Goal: Task Accomplishment & Management: Complete application form

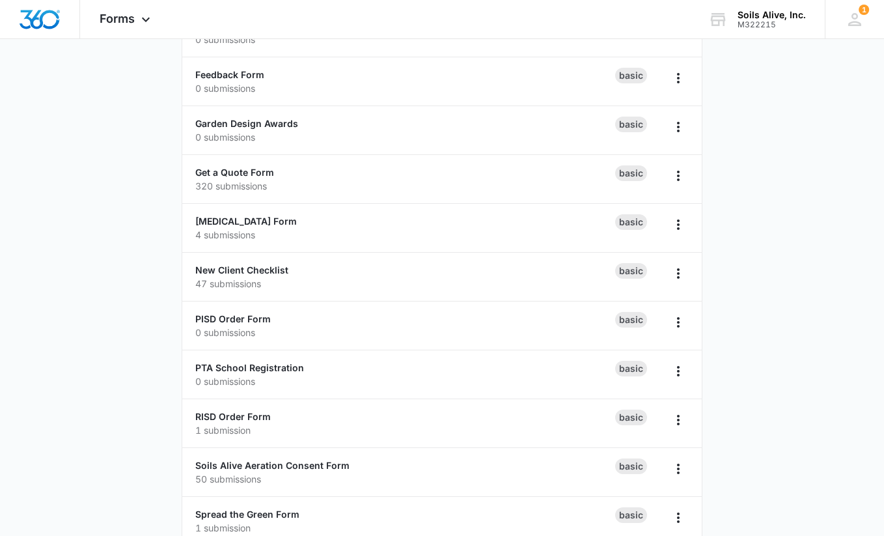
scroll to position [327, 0]
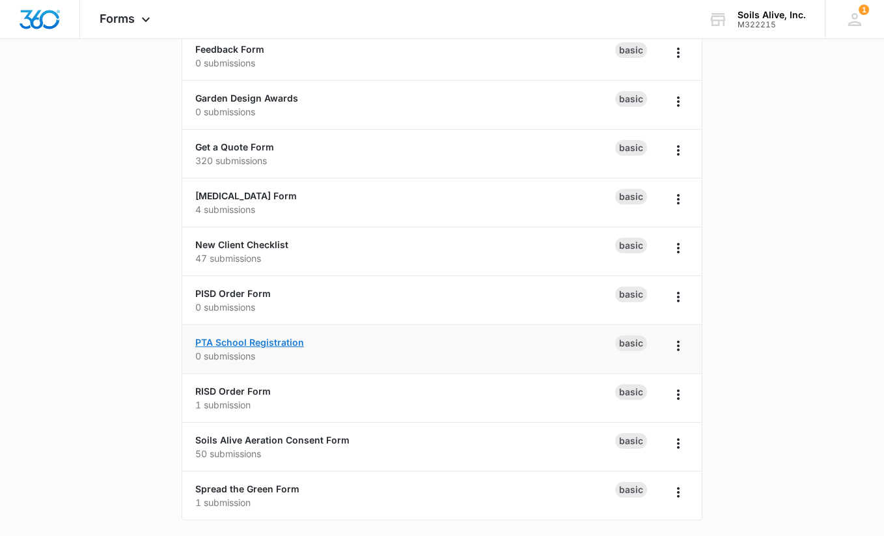
click at [269, 342] on link "PTA School Registration" at bounding box center [249, 341] width 109 height 11
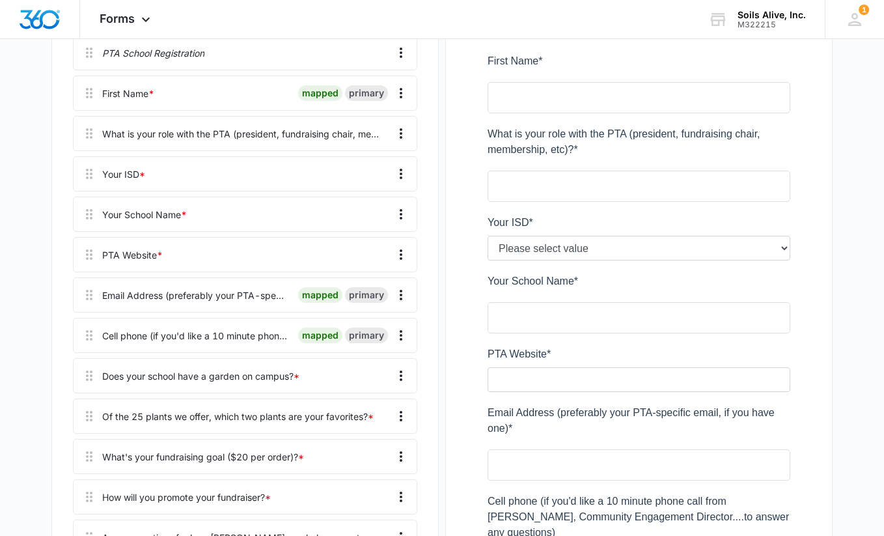
scroll to position [276, 0]
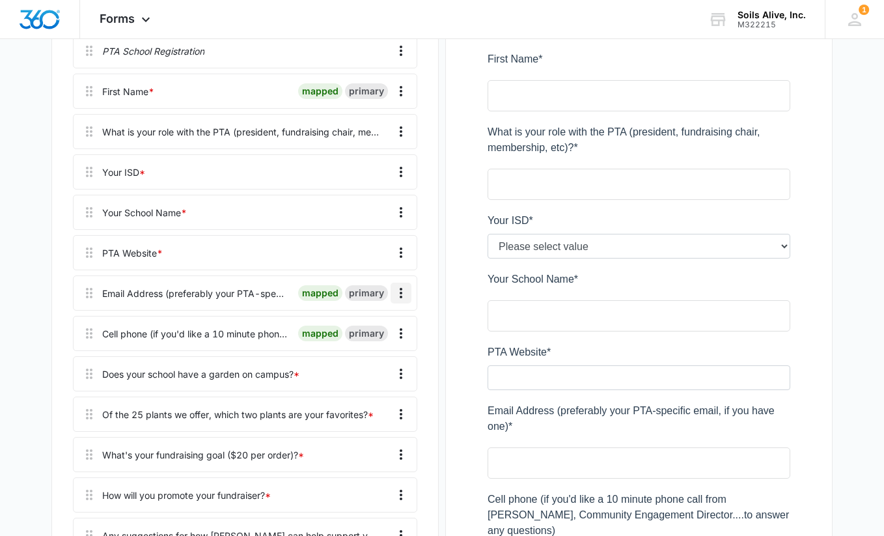
click at [403, 291] on icon "Overflow Menu" at bounding box center [401, 293] width 16 height 16
click at [360, 325] on div "Edit" at bounding box center [365, 329] width 27 height 9
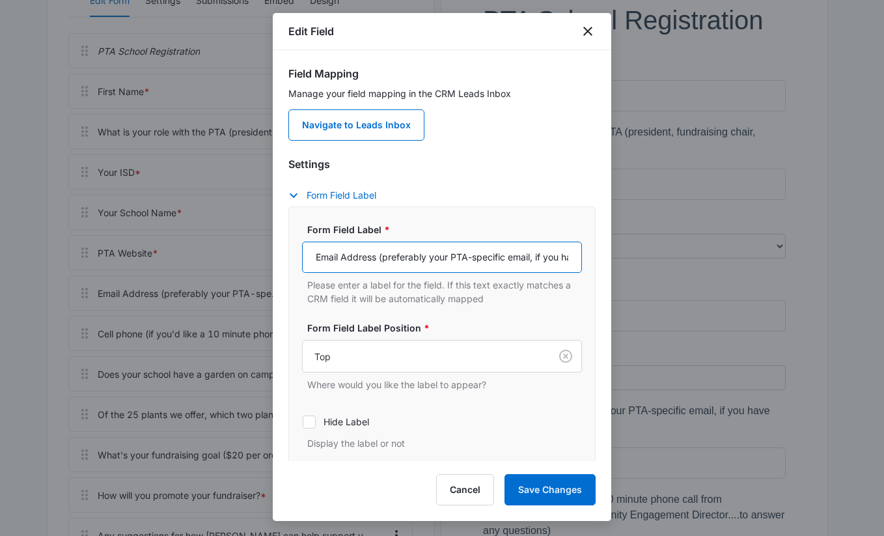
click at [434, 258] on input "Email Address (preferably your PTA-specific email, if you have one)" at bounding box center [442, 256] width 280 height 31
type input "Email Address (your PTA-specific email)"
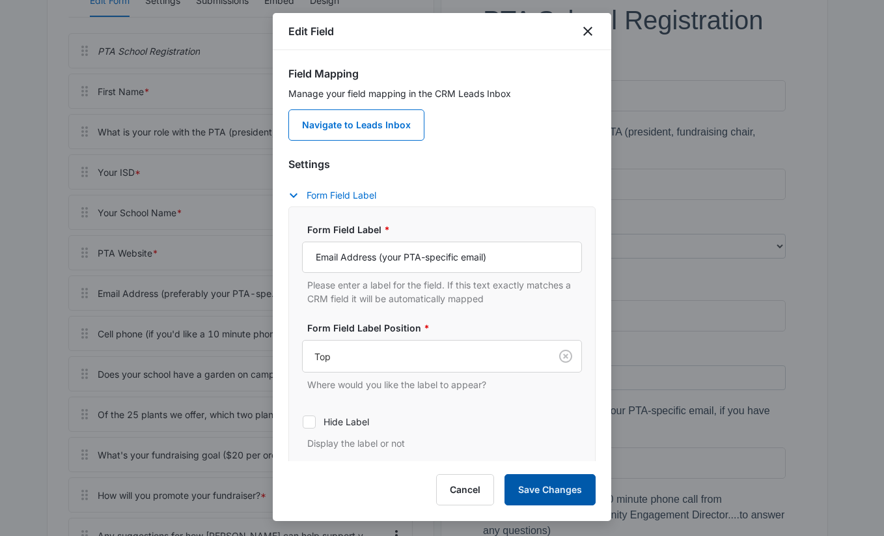
click at [540, 486] on button "Save Changes" at bounding box center [549, 489] width 91 height 31
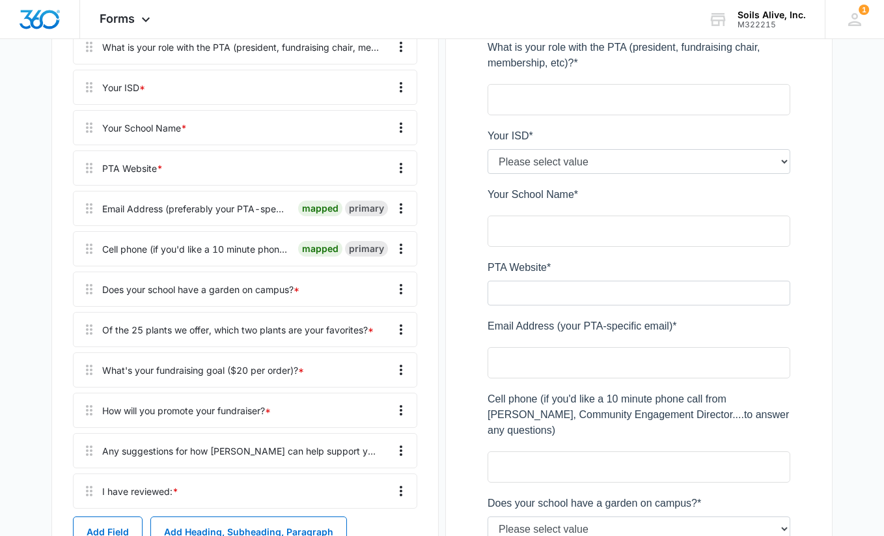
scroll to position [359, 0]
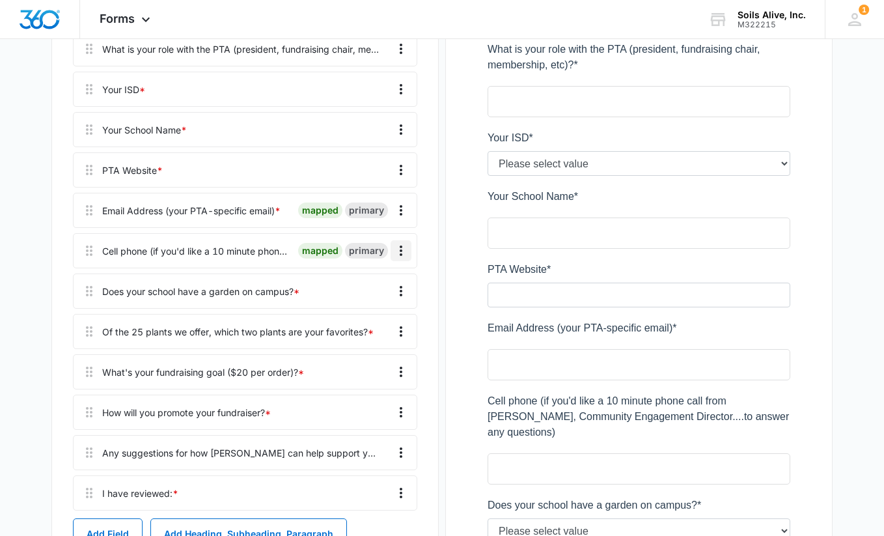
click at [405, 249] on icon "Overflow Menu" at bounding box center [401, 251] width 16 height 16
click at [370, 286] on div "Edit" at bounding box center [365, 286] width 27 height 9
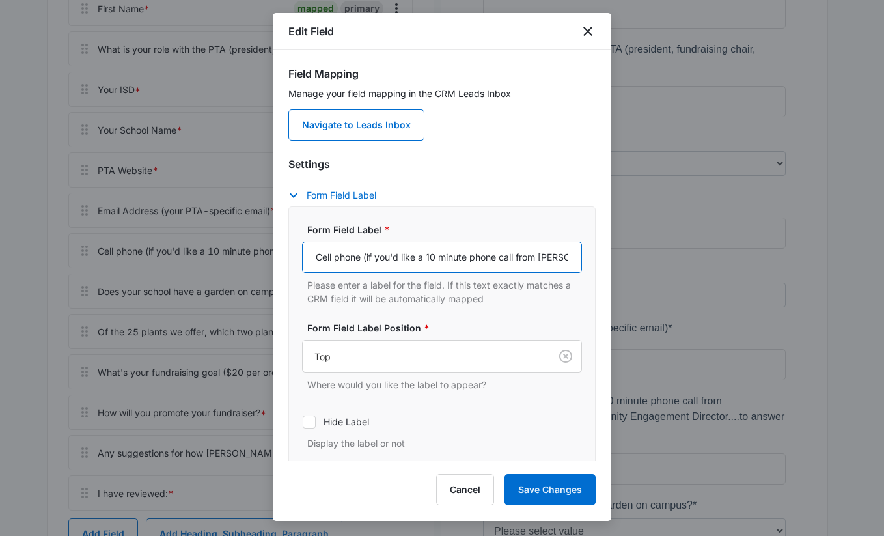
scroll to position [0, 296]
drag, startPoint x: 368, startPoint y: 255, endPoint x: 750, endPoint y: 257, distance: 382.0
click at [750, 257] on body "Forms Apps Reputation Websites Forms CRM Email Social POS Content Ads Intellige…" at bounding box center [442, 381] width 884 height 1480
type input "Cell phone"
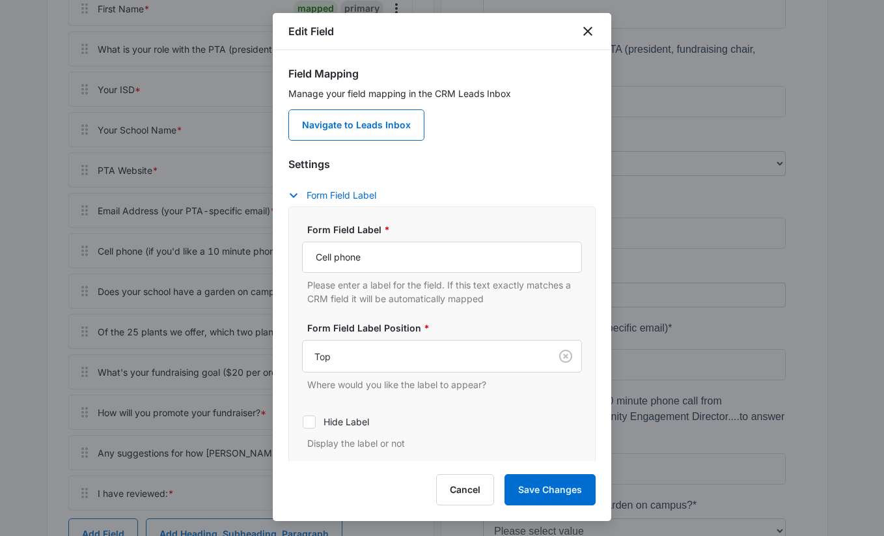
click at [567, 132] on div "Manage your field mapping in the CRM Leads Inbox Navigate to Leads Inbox" at bounding box center [441, 114] width 307 height 54
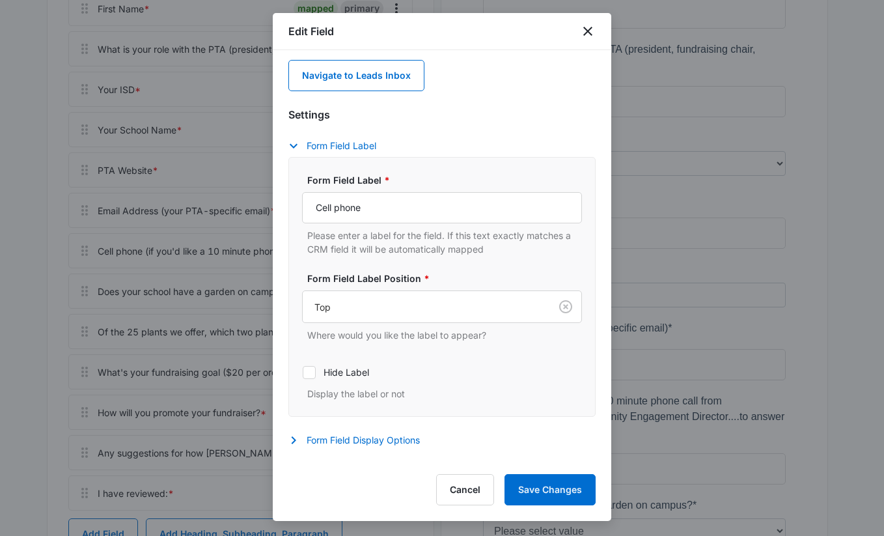
scroll to position [74, 0]
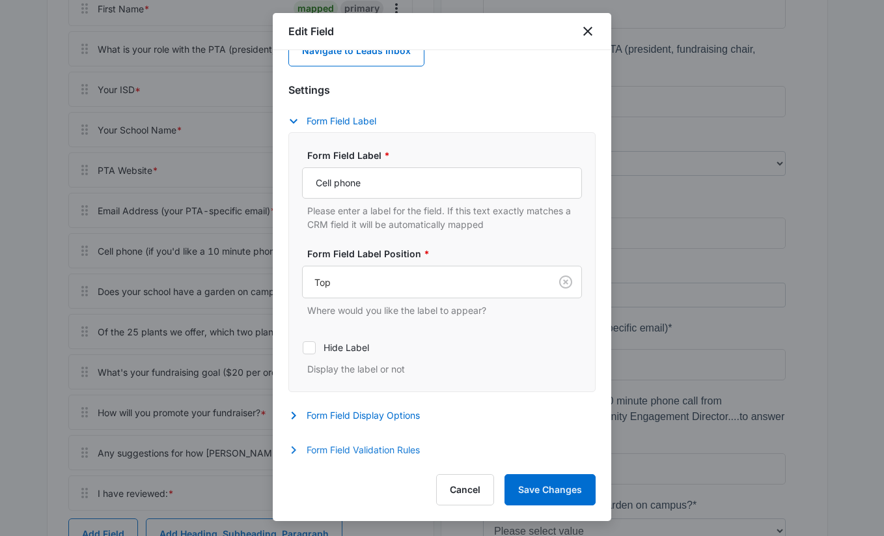
click at [380, 447] on button "Form Field Validation Rules" at bounding box center [360, 450] width 144 height 16
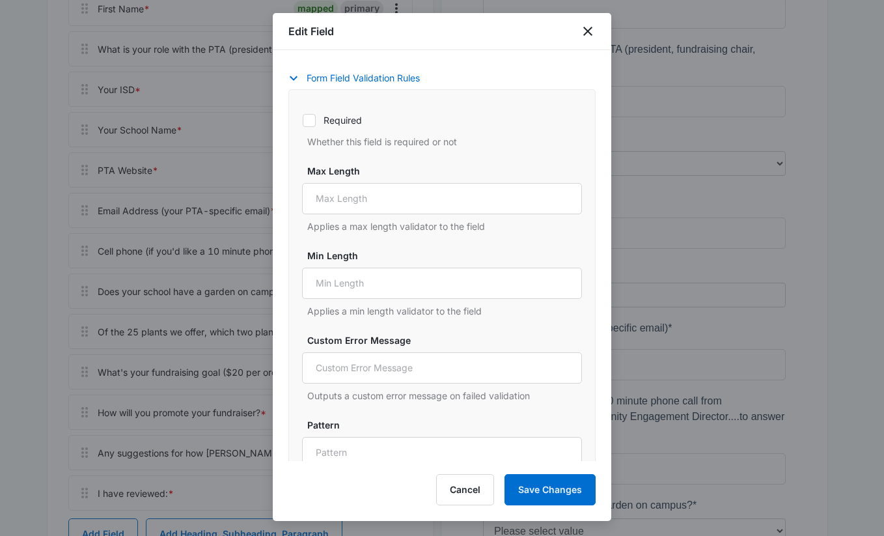
scroll to position [415, 0]
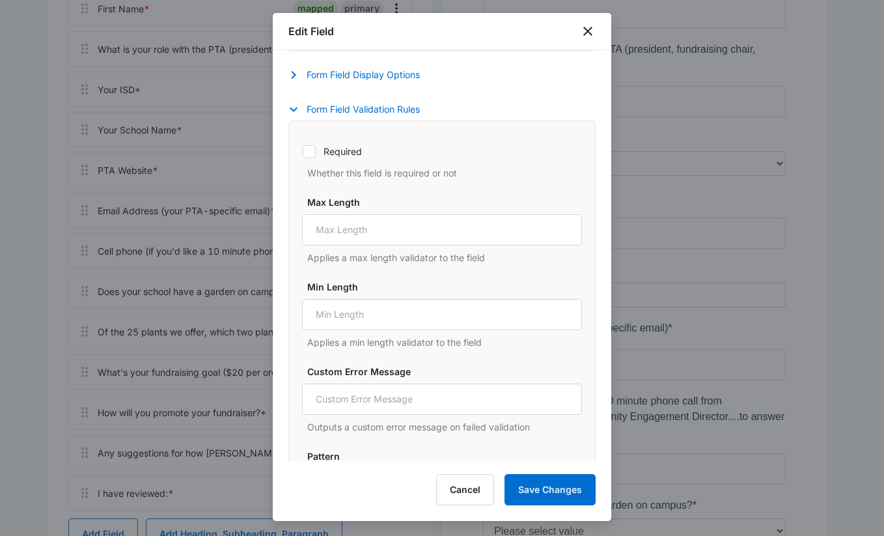
click at [333, 151] on label "Required" at bounding box center [442, 151] width 280 height 14
click at [303, 151] on input "Required" at bounding box center [302, 151] width 1 height 1
checkbox input "true"
click at [532, 493] on button "Save Changes" at bounding box center [549, 489] width 91 height 31
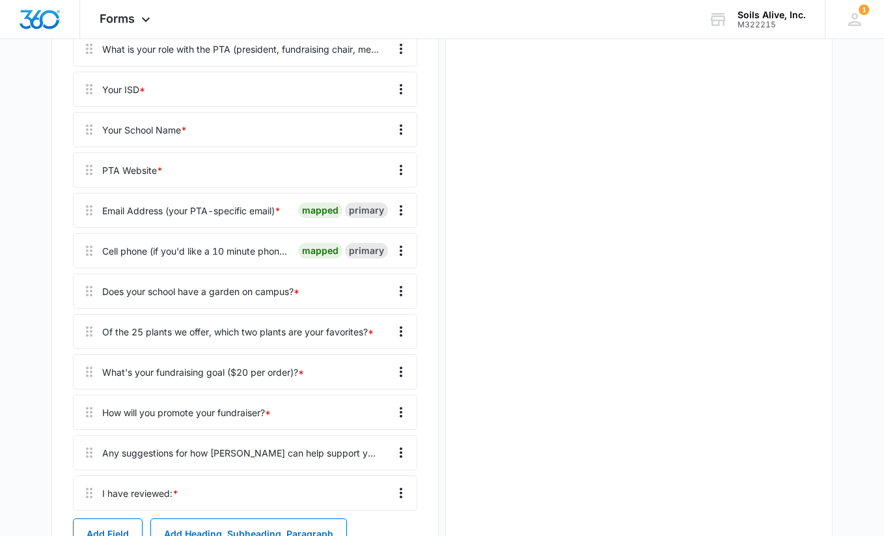
scroll to position [0, 0]
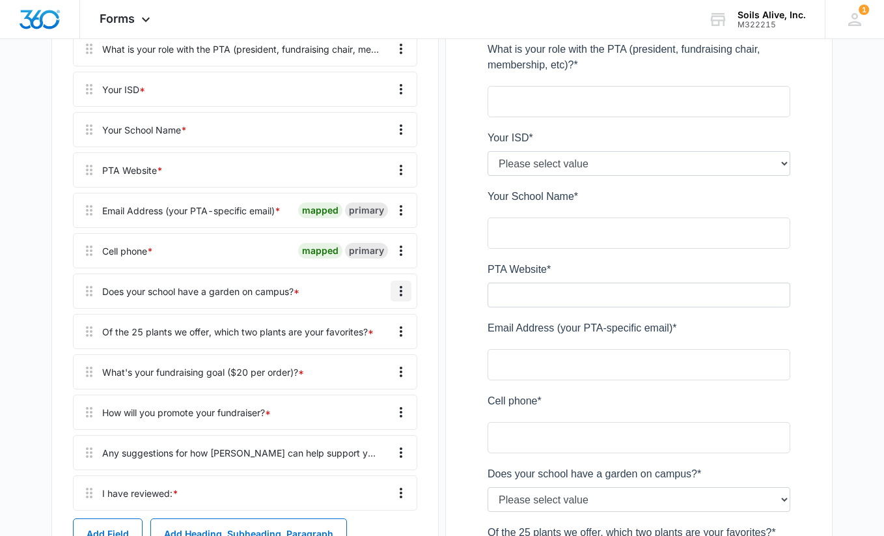
click at [402, 292] on icon "Overflow Menu" at bounding box center [401, 291] width 16 height 16
click at [373, 327] on div "Edit" at bounding box center [365, 327] width 27 height 9
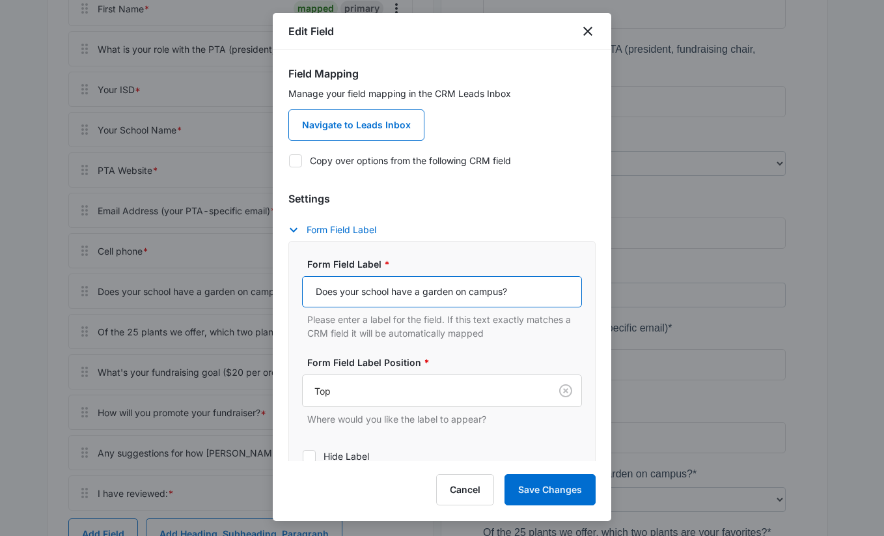
click at [527, 289] on input "Does your school have a garden on campus?" at bounding box center [442, 291] width 280 height 31
type input "Does your school have a garden on campus now?"
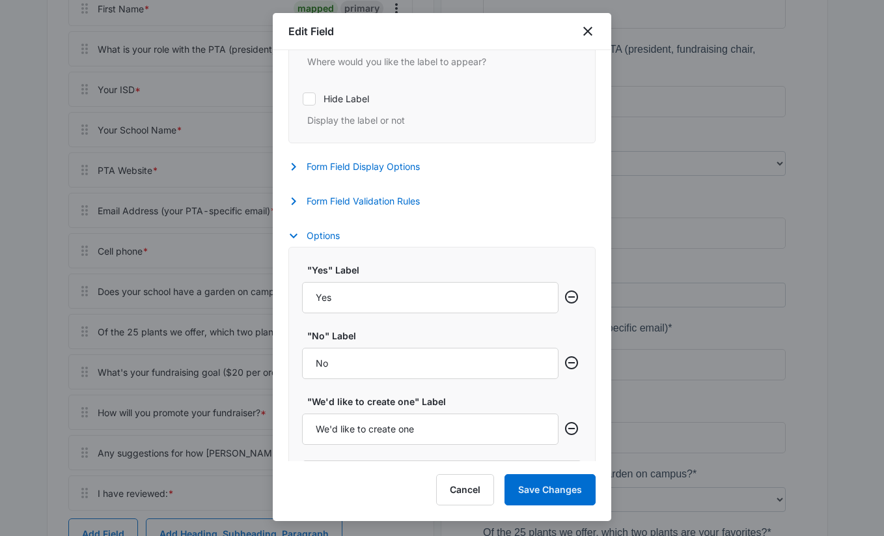
scroll to position [404, 0]
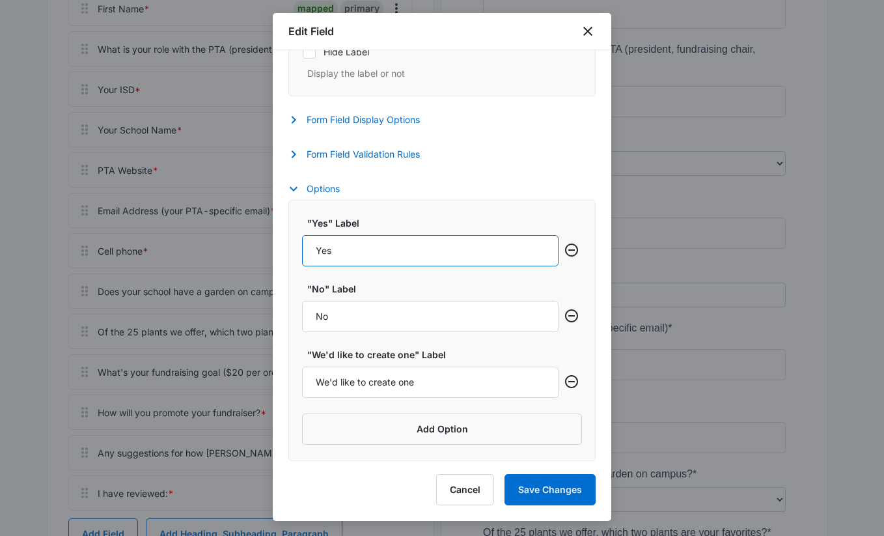
click at [372, 251] on input "Yes" at bounding box center [430, 250] width 256 height 31
type input "Yes, vegetable garden"
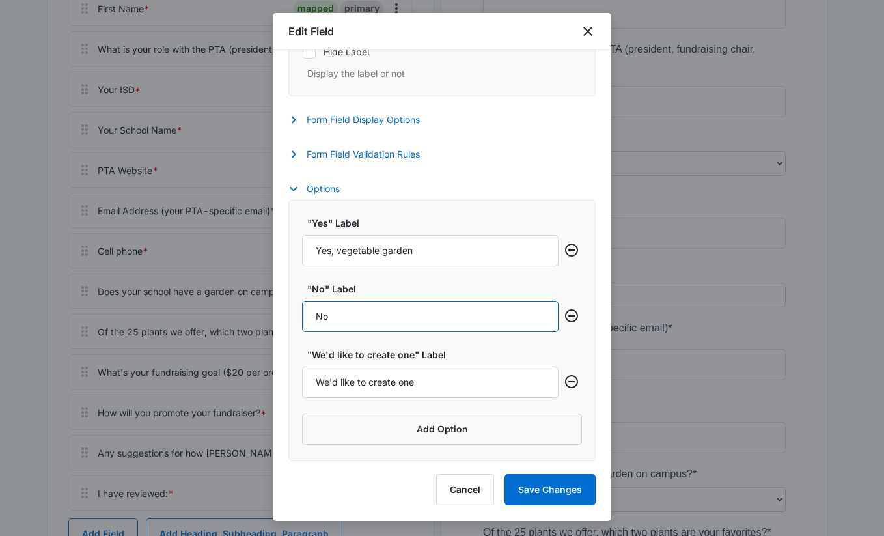
click at [352, 306] on input "No" at bounding box center [430, 316] width 256 height 31
type input "Yes, vegetables and more"
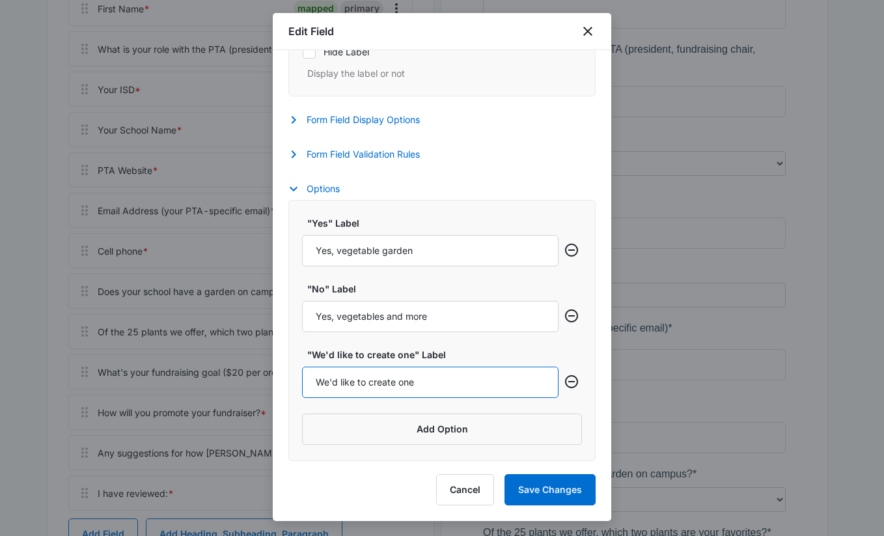
drag, startPoint x: 437, startPoint y: 379, endPoint x: 264, endPoint y: 378, distance: 173.8
click at [264, 378] on body "Forms Apps Reputation Websites Forms CRM Email Social POS Content Ads Intellige…" at bounding box center [442, 373] width 884 height 1464
type input "No garden right now"
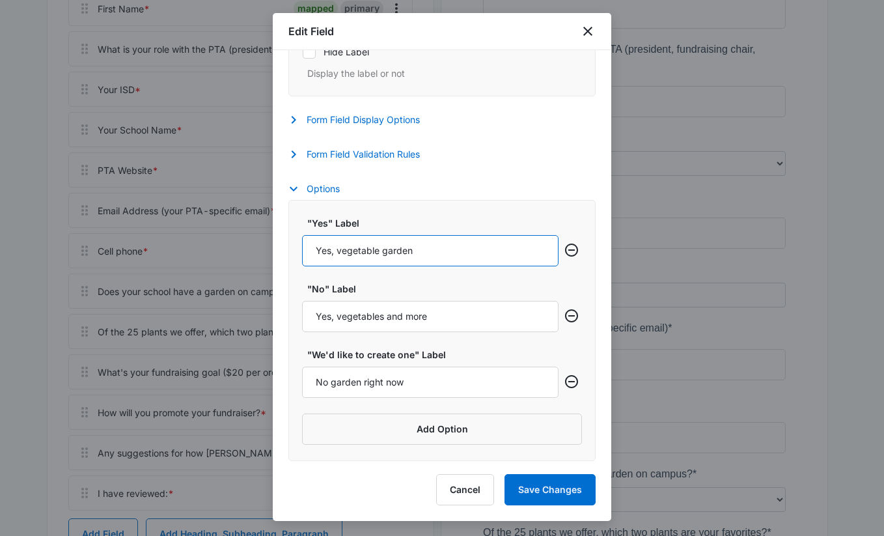
click at [346, 243] on input "Yes, vegetable garden" at bounding box center [430, 250] width 256 height 31
type input "Yes, a vegetable garden"
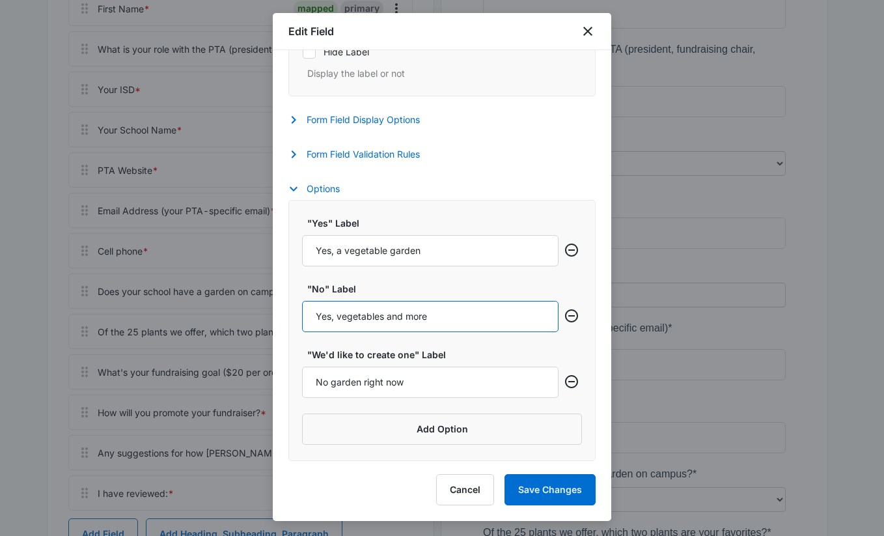
click at [450, 319] on input "Yes, vegetables and more" at bounding box center [430, 316] width 256 height 31
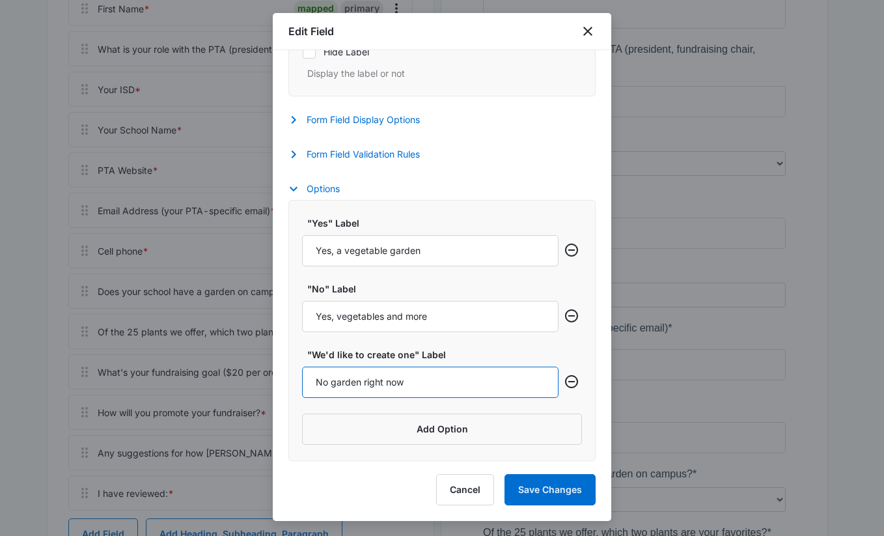
click at [428, 386] on input "No garden right now" at bounding box center [430, 381] width 256 height 31
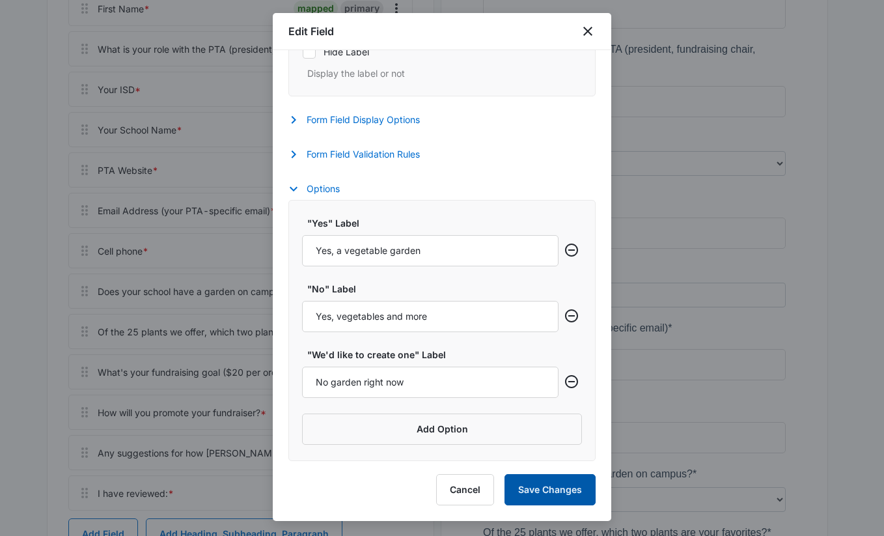
click at [541, 482] on button "Save Changes" at bounding box center [549, 489] width 91 height 31
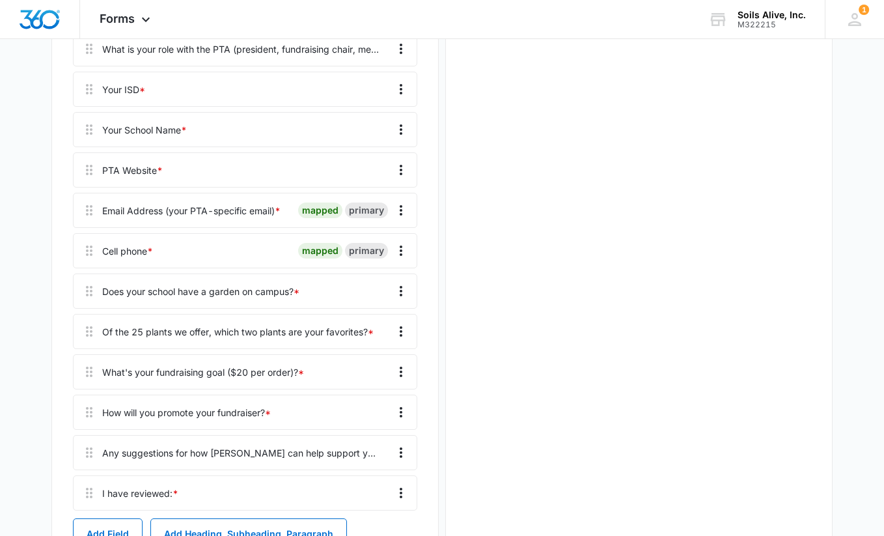
scroll to position [0, 0]
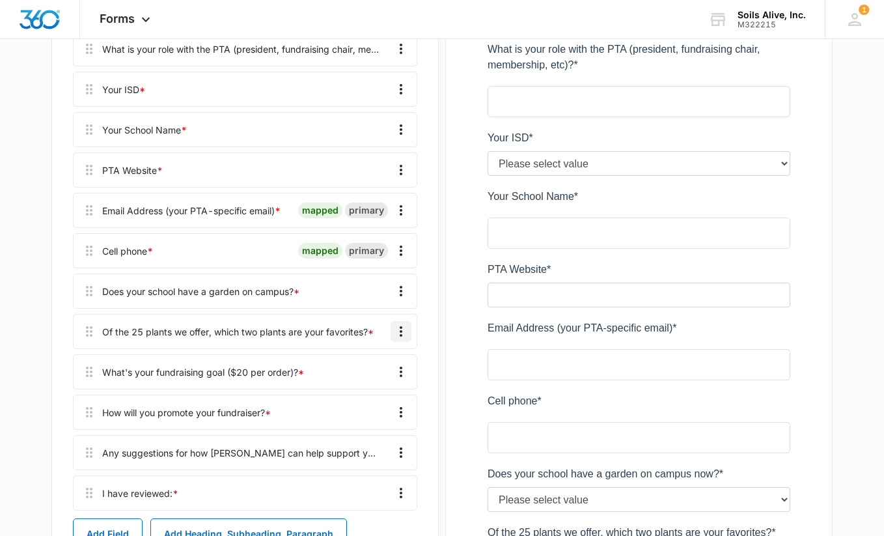
click at [402, 332] on icon "Overflow Menu" at bounding box center [401, 331] width 16 height 16
click at [376, 385] on div "Delete" at bounding box center [365, 387] width 27 height 9
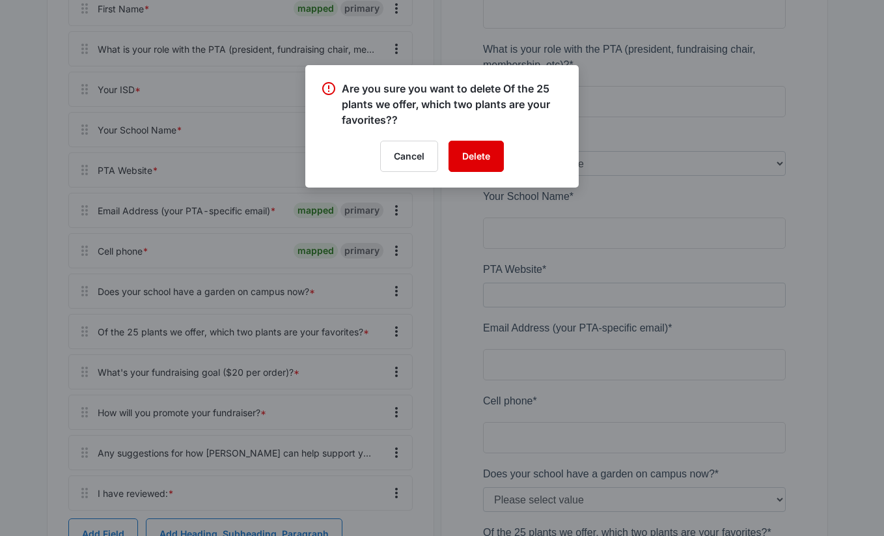
click at [491, 153] on button "Delete" at bounding box center [475, 156] width 55 height 31
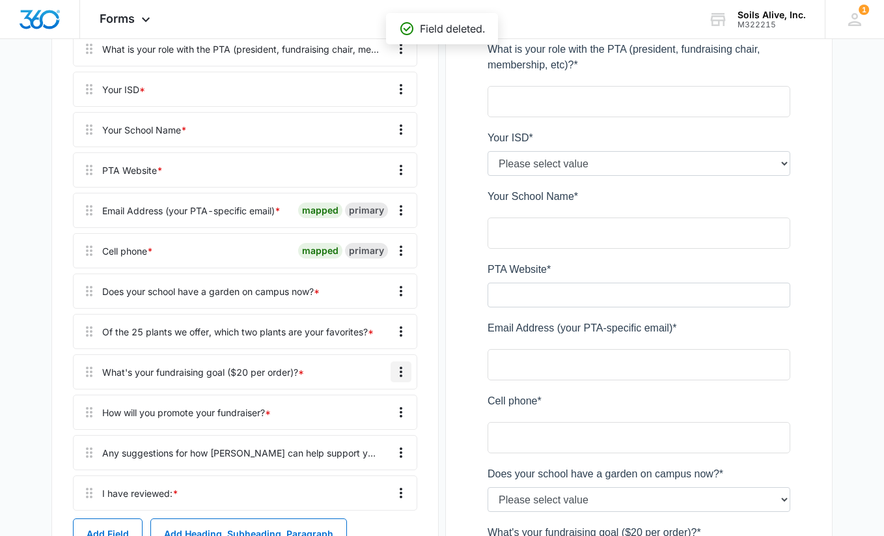
click at [401, 374] on icon "Overflow Menu" at bounding box center [401, 372] width 16 height 16
click at [375, 424] on div "Delete" at bounding box center [365, 427] width 27 height 9
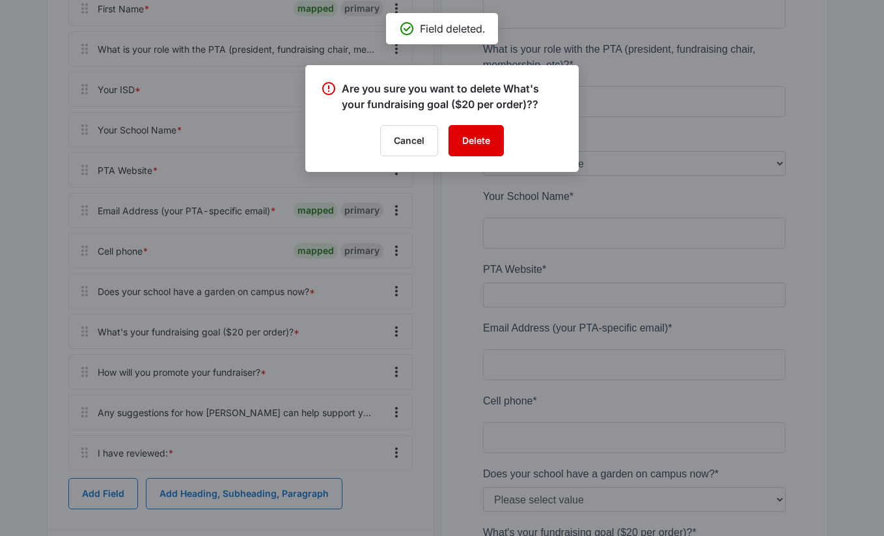
scroll to position [318, 0]
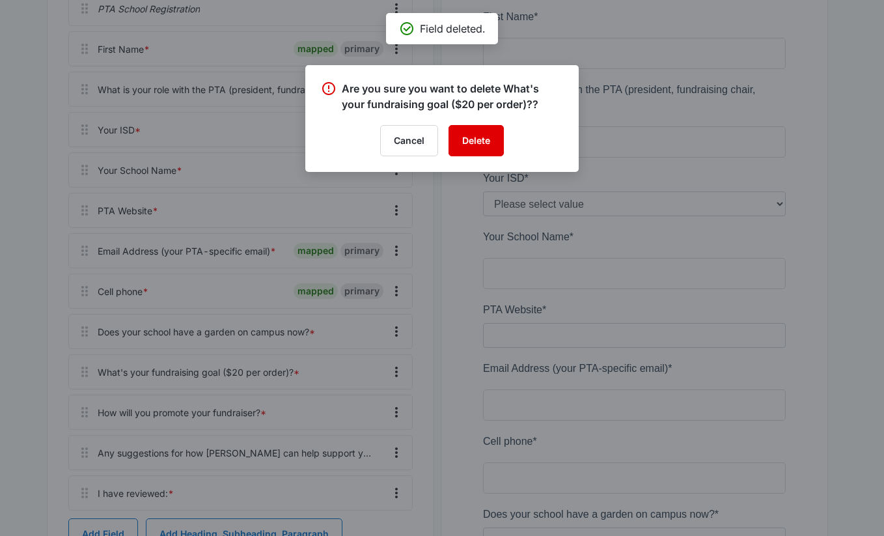
click at [472, 139] on button "Delete" at bounding box center [475, 140] width 55 height 31
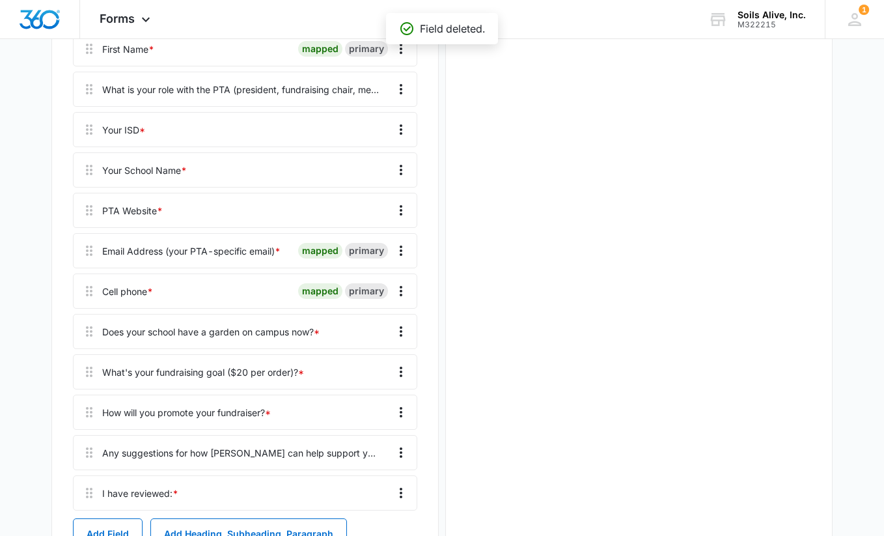
scroll to position [0, 0]
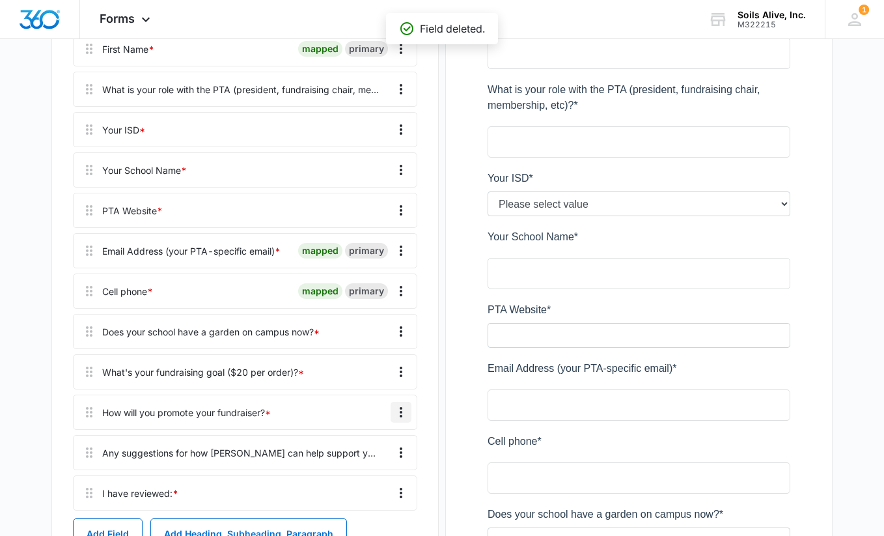
click at [405, 413] on icon "Overflow Menu" at bounding box center [401, 412] width 16 height 16
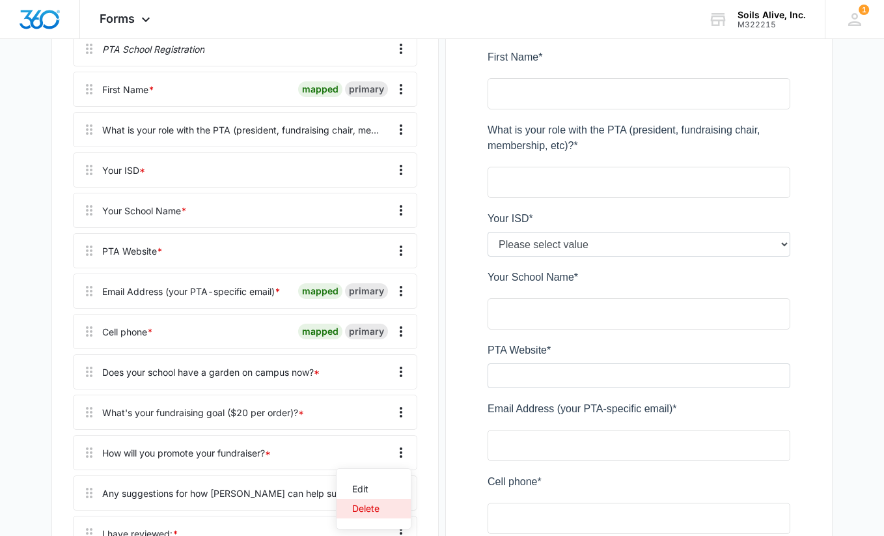
click at [371, 504] on div "Delete" at bounding box center [365, 508] width 27 height 9
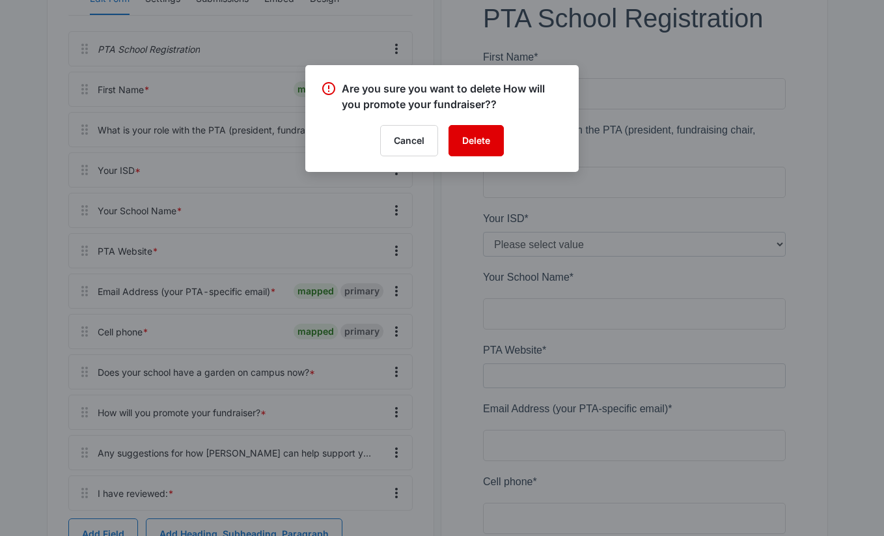
click at [467, 148] on button "Delete" at bounding box center [475, 140] width 55 height 31
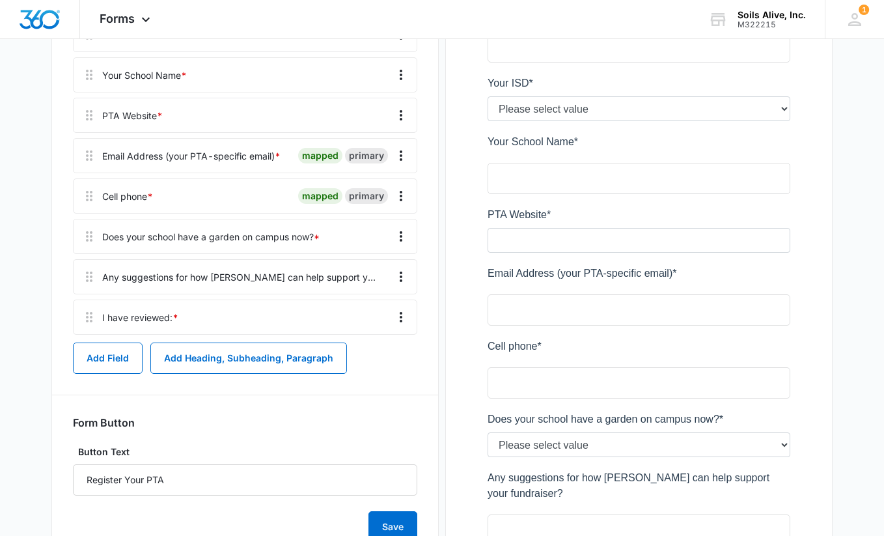
scroll to position [400, 0]
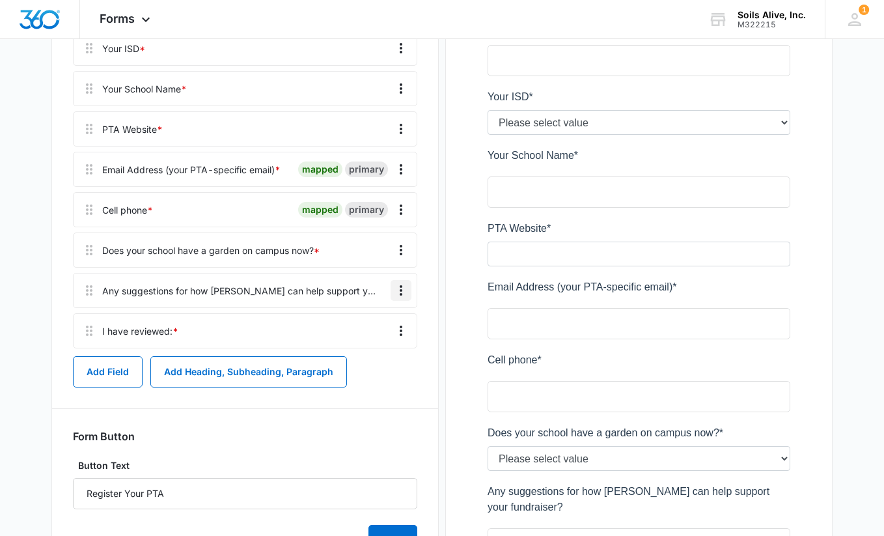
click at [403, 294] on icon "Overflow Menu" at bounding box center [401, 290] width 16 height 16
click at [370, 347] on div "Delete" at bounding box center [365, 346] width 27 height 9
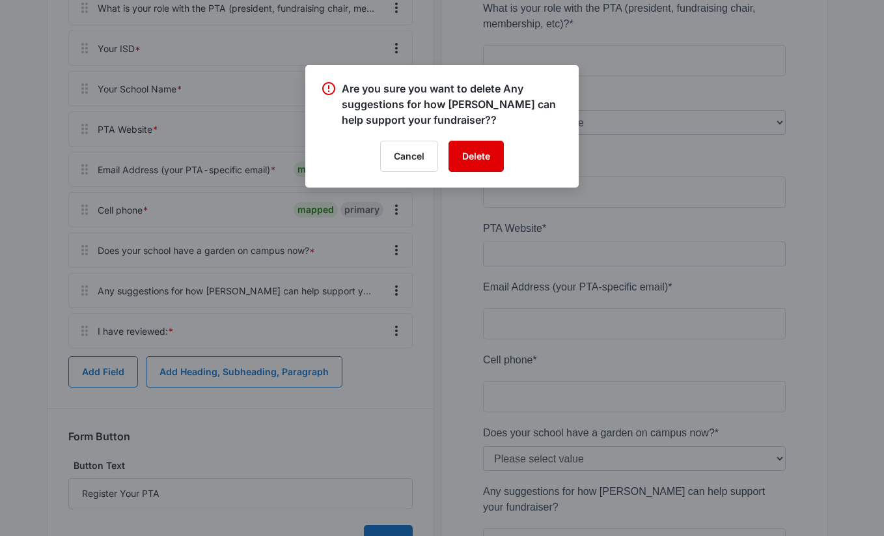
click at [480, 156] on button "Delete" at bounding box center [475, 156] width 55 height 31
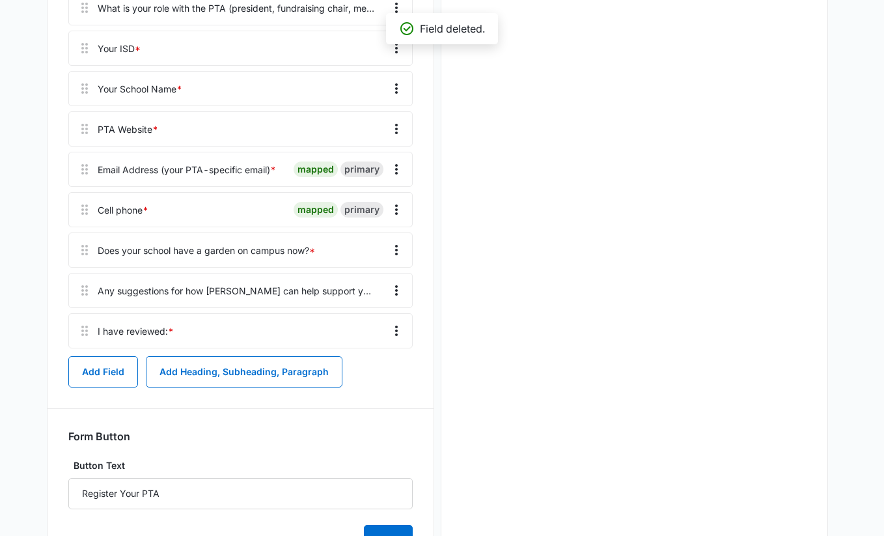
scroll to position [0, 0]
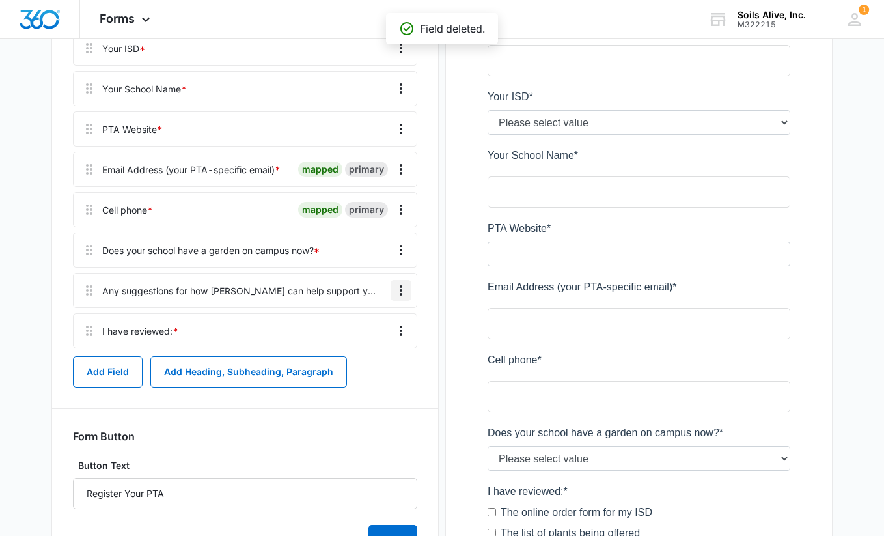
click at [399, 291] on icon "Overflow Menu" at bounding box center [401, 290] width 16 height 16
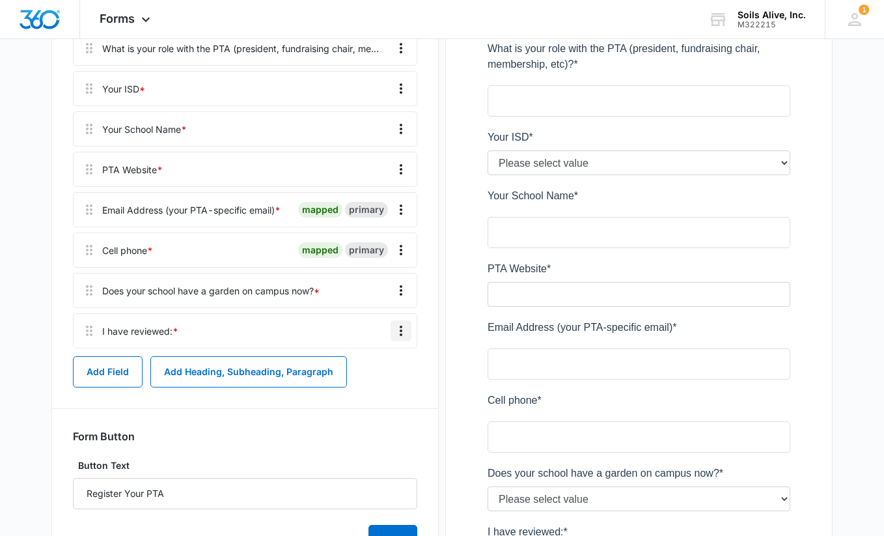
click at [404, 331] on icon "Overflow Menu" at bounding box center [401, 331] width 16 height 16
click at [368, 386] on div "Delete" at bounding box center [365, 386] width 27 height 9
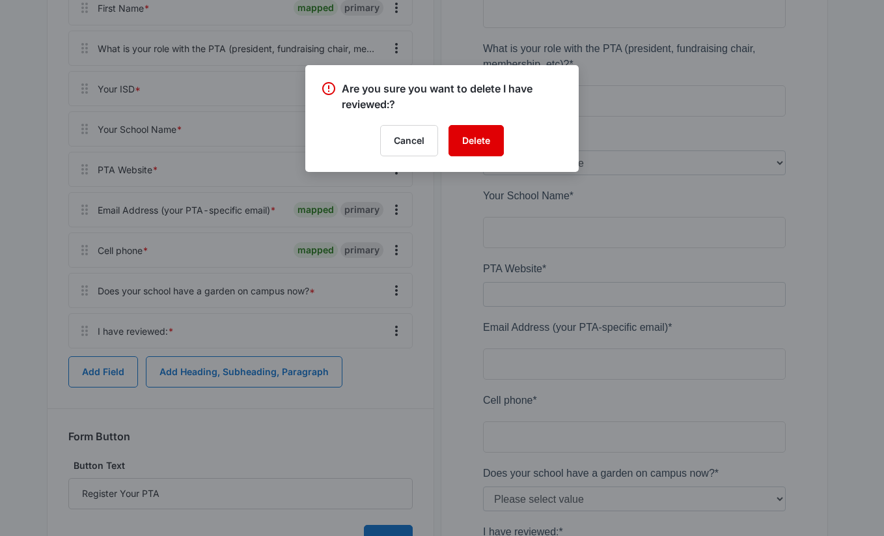
click at [473, 136] on button "Delete" at bounding box center [475, 140] width 55 height 31
click at [29, 231] on div at bounding box center [442, 268] width 884 height 536
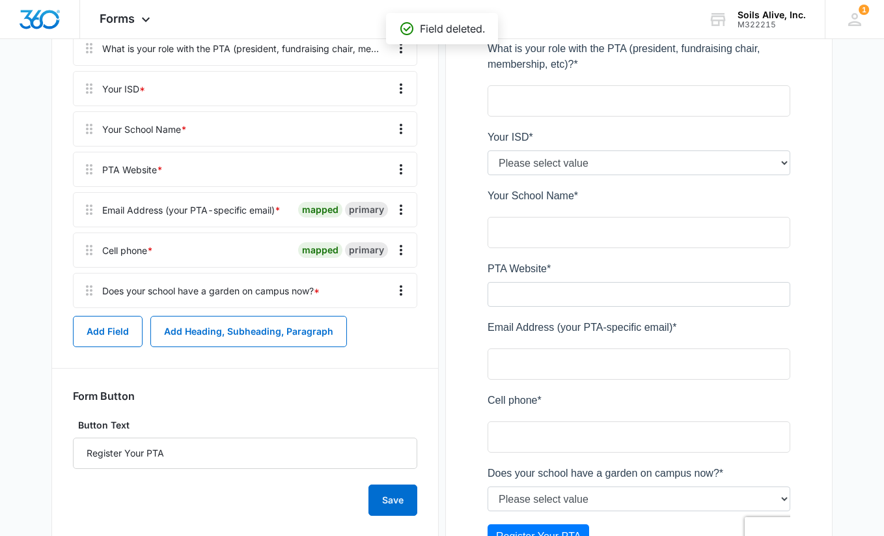
scroll to position [319, 0]
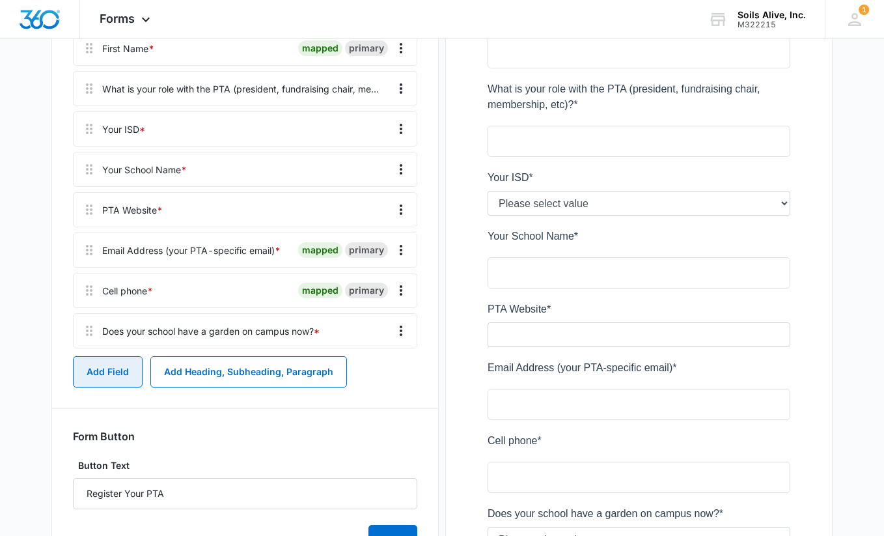
click at [103, 369] on button "Add Field" at bounding box center [108, 371] width 70 height 31
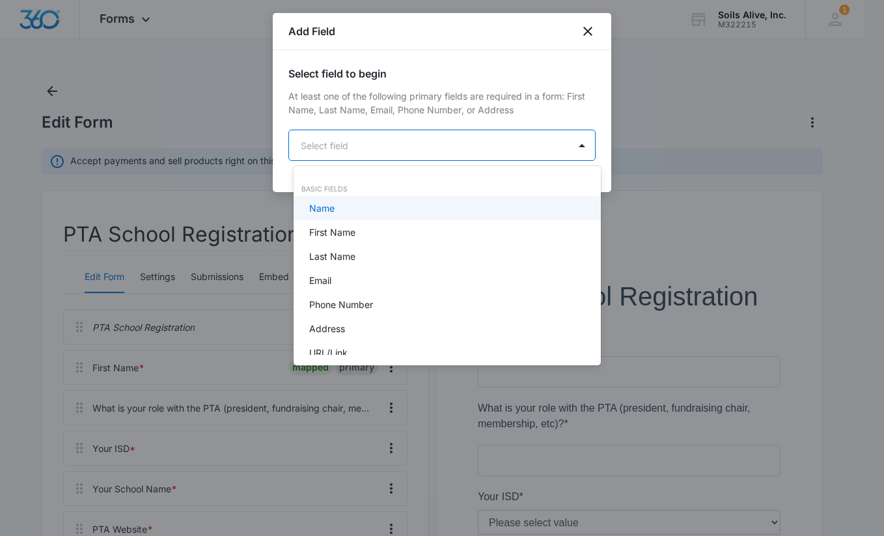
click at [497, 144] on body "Forms Apps Reputation Websites Forms CRM Email Social POS Content Ads Intellige…" at bounding box center [442, 268] width 884 height 536
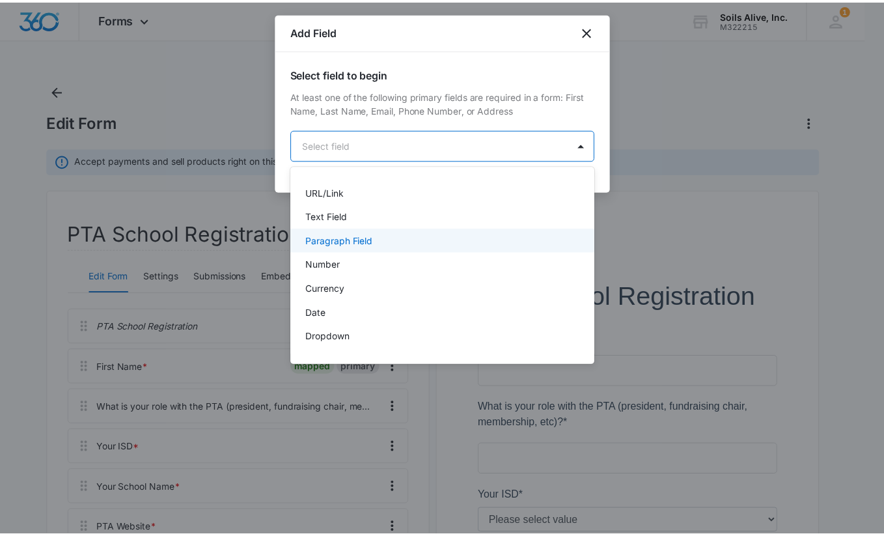
scroll to position [158, 0]
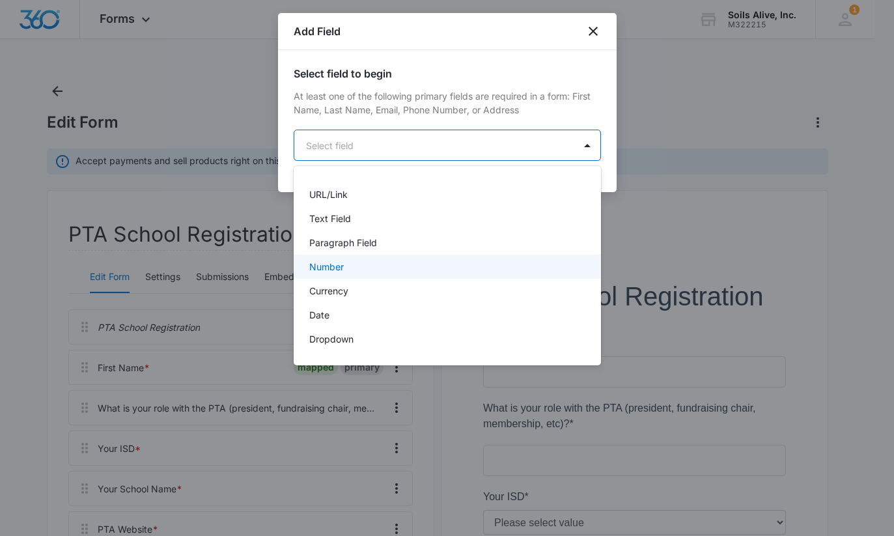
click at [415, 278] on div "Number" at bounding box center [447, 266] width 307 height 24
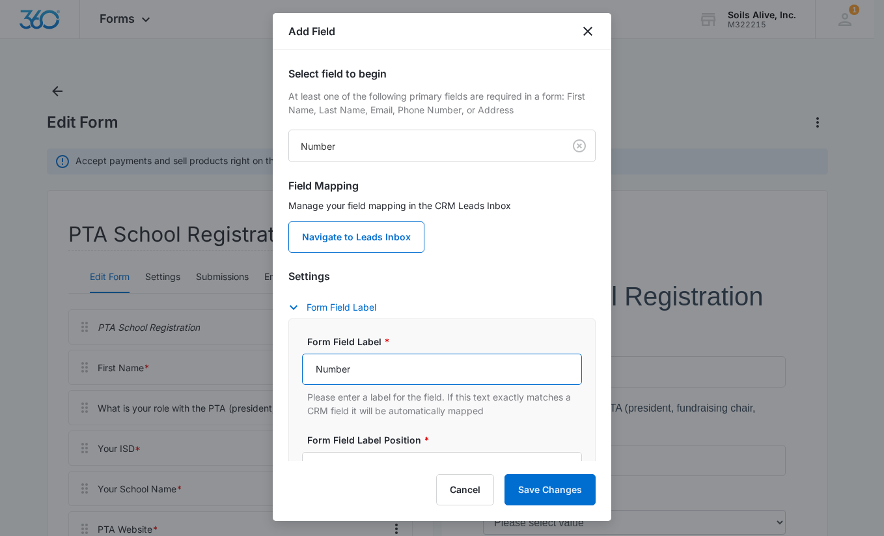
click at [428, 368] on input "Number" at bounding box center [442, 368] width 280 height 31
type input "How much"
click at [426, 368] on input "How many square feet would you like to install" at bounding box center [442, 368] width 280 height 31
type input "How many square feet do you want to plant for a butterfly garden?"
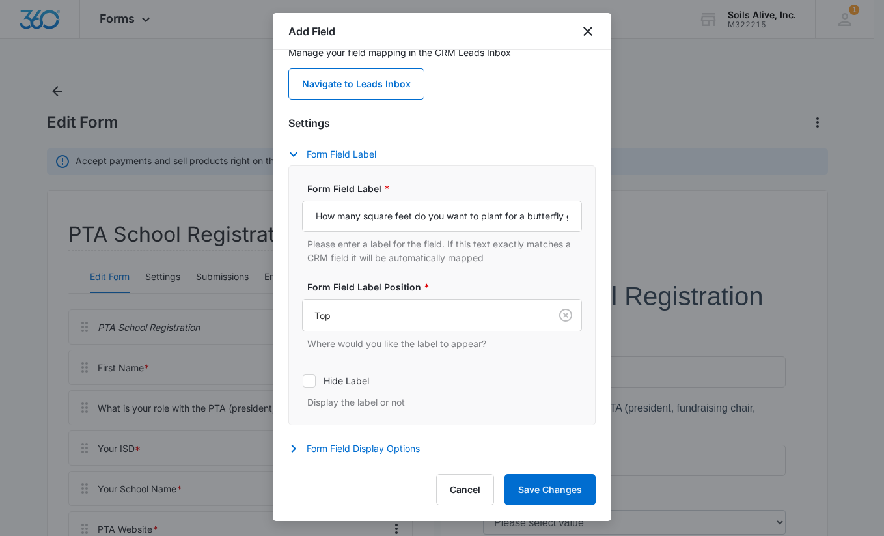
scroll to position [186, 0]
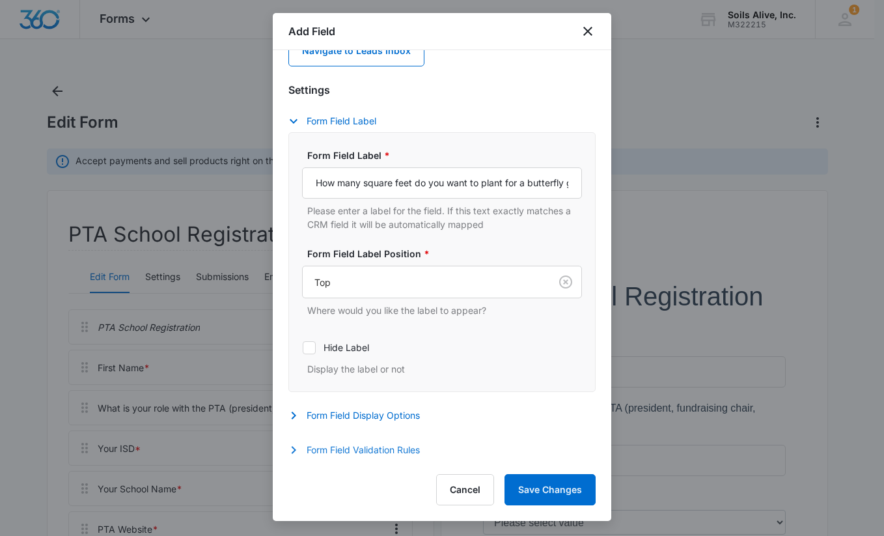
click at [383, 451] on button "Form Field Validation Rules" at bounding box center [360, 450] width 144 height 16
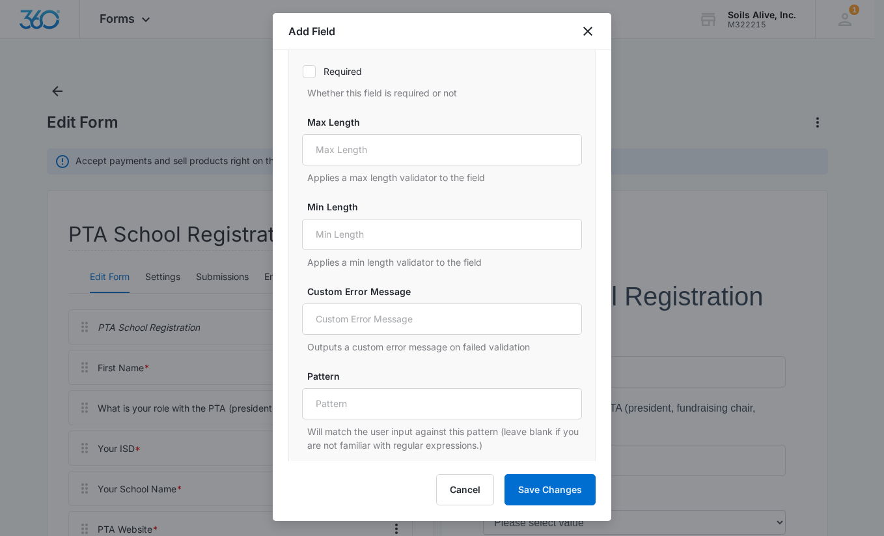
scroll to position [614, 0]
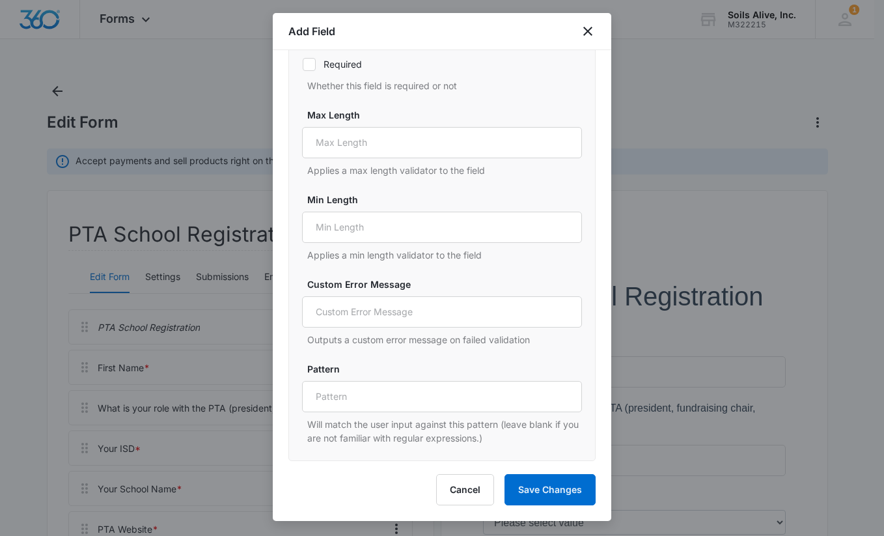
click at [323, 59] on label "Required" at bounding box center [442, 64] width 280 height 14
click at [303, 64] on input "Required" at bounding box center [302, 64] width 1 height 1
checkbox input "true"
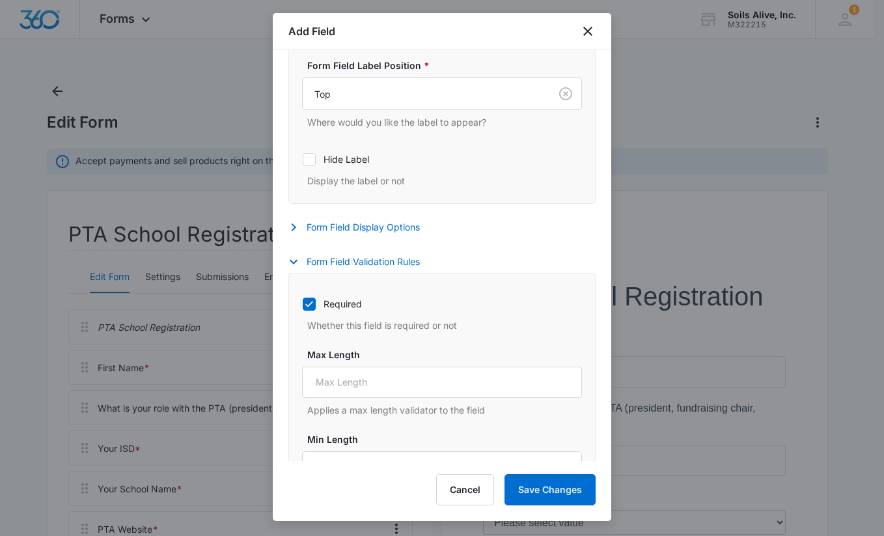
scroll to position [338, 0]
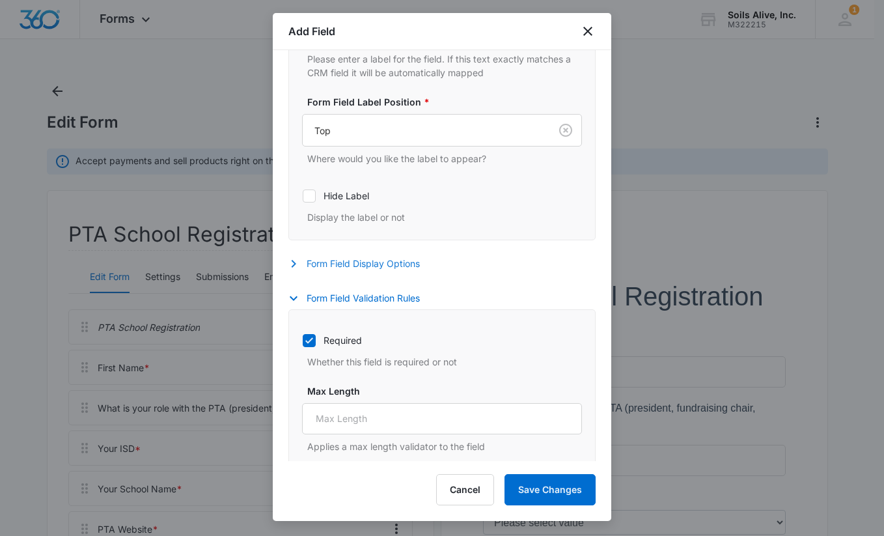
click at [388, 267] on button "Form Field Display Options" at bounding box center [360, 264] width 144 height 16
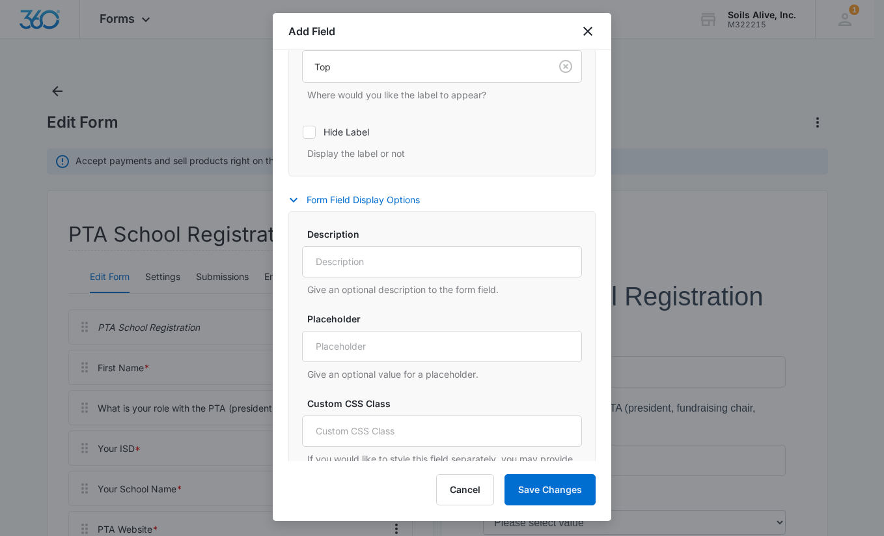
scroll to position [465, 0]
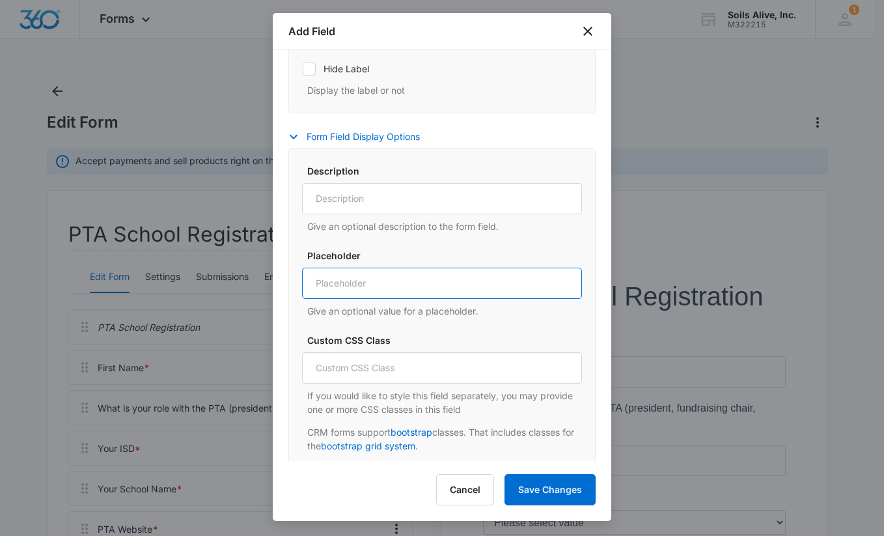
click at [467, 277] on input "Placeholder" at bounding box center [442, 282] width 280 height 31
type input "300 square feet"
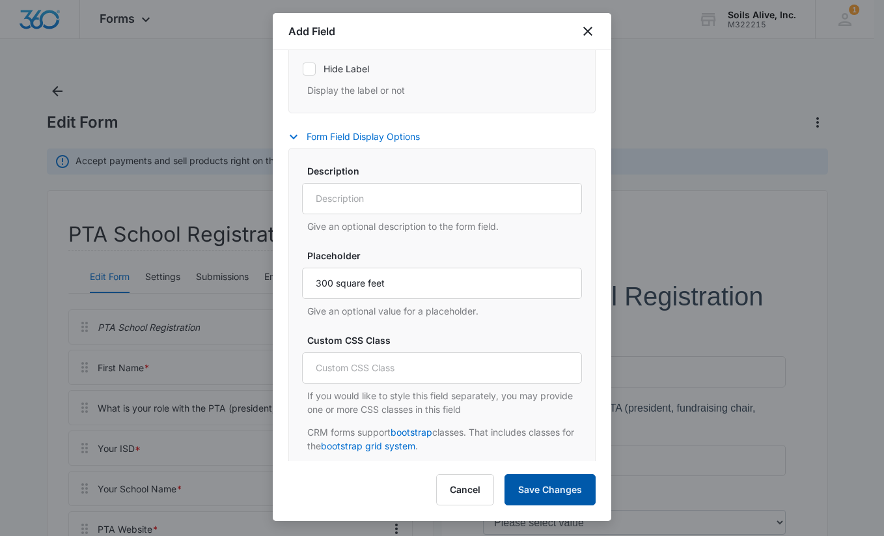
click at [553, 493] on button "Save Changes" at bounding box center [549, 489] width 91 height 31
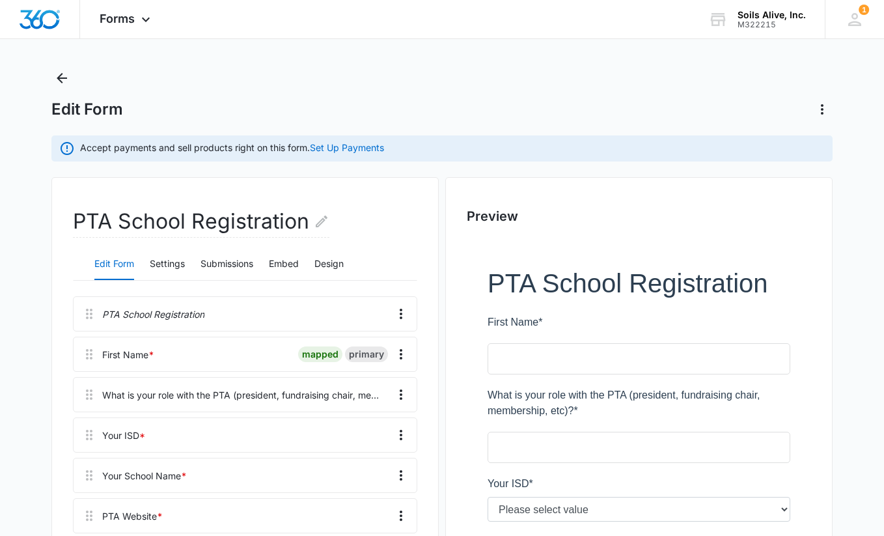
scroll to position [68, 0]
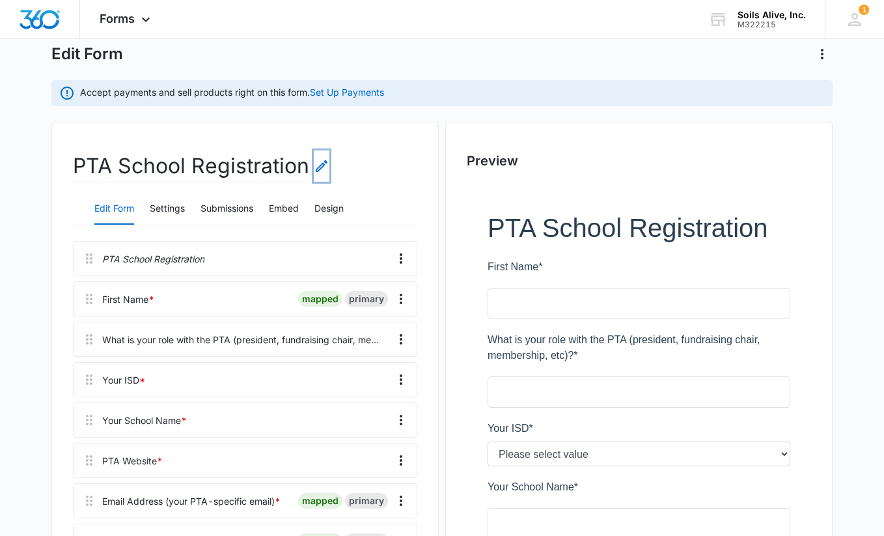
click at [318, 166] on icon "Edit Form Name" at bounding box center [322, 166] width 12 height 12
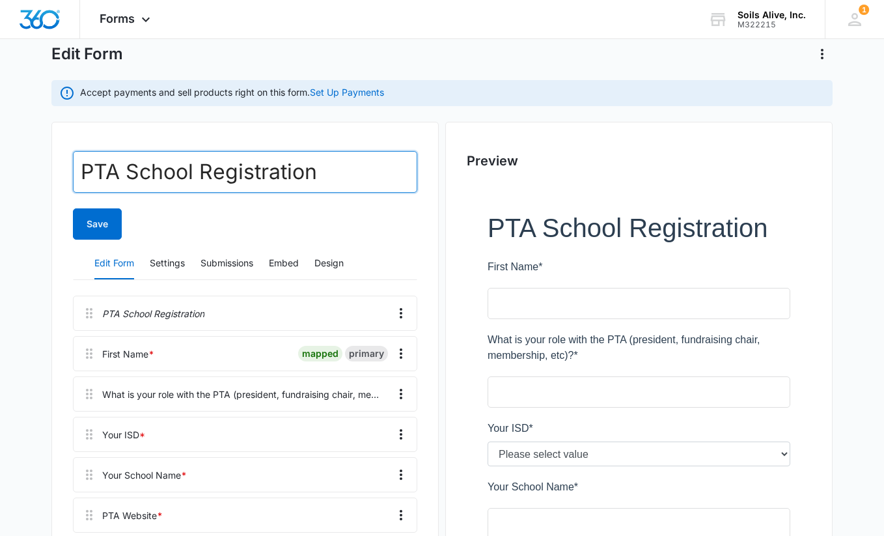
drag, startPoint x: 346, startPoint y: 172, endPoint x: 36, endPoint y: 158, distance: 310.7
click at [36, 158] on main "Edit Form Accept payments and sell products right on this form. Set Up Payments…" at bounding box center [442, 506] width 884 height 989
click at [83, 169] on input "School Garden" at bounding box center [245, 172] width 344 height 42
type input "Create a School Garden"
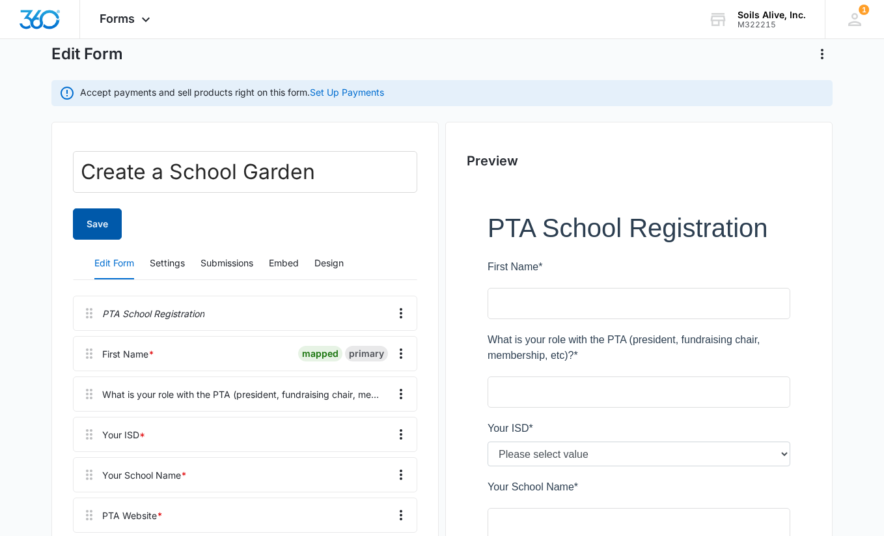
click at [94, 224] on button "Save" at bounding box center [97, 223] width 49 height 31
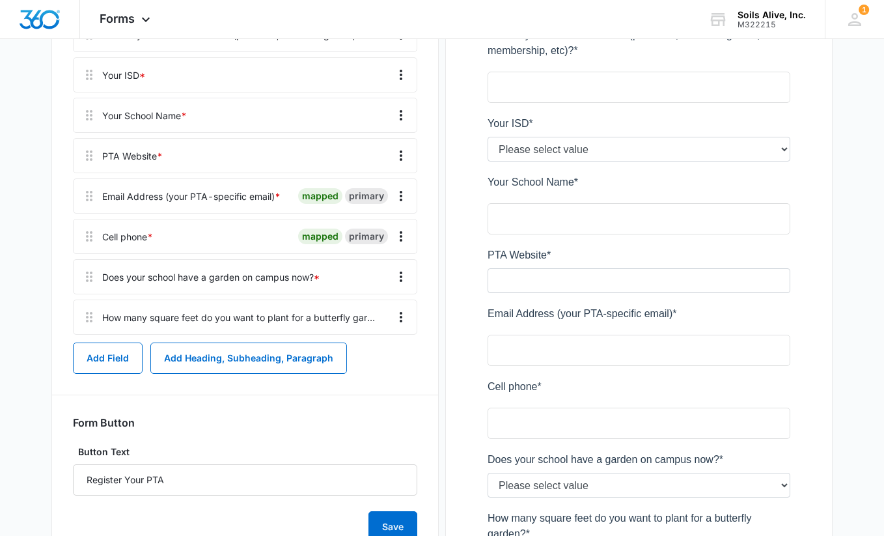
scroll to position [362, 0]
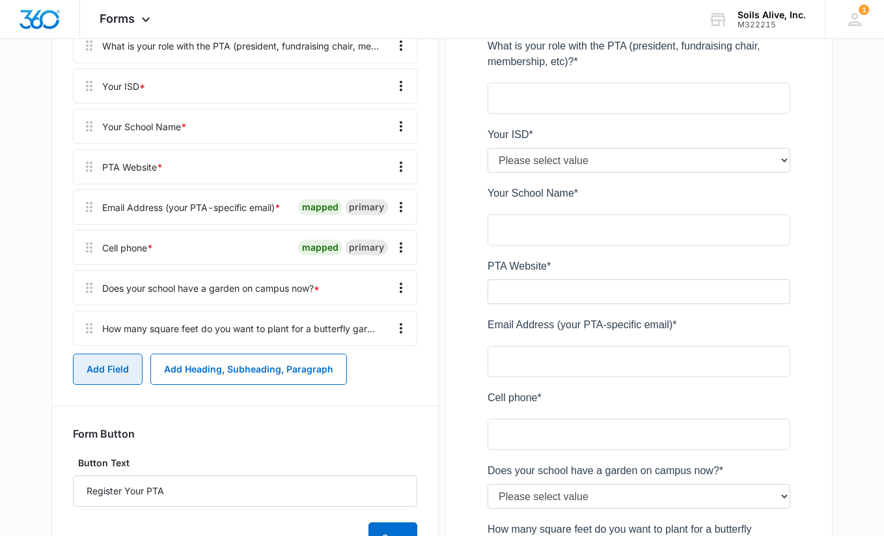
click at [101, 368] on button "Add Field" at bounding box center [108, 368] width 70 height 31
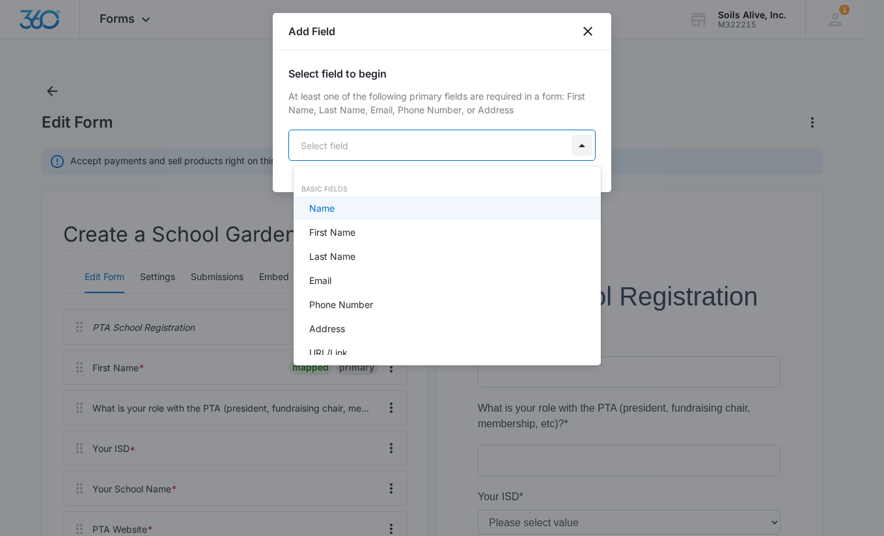
click at [577, 146] on body "Forms Apps Reputation Websites Forms CRM Email Social POS Content Ads Intellige…" at bounding box center [442, 268] width 884 height 536
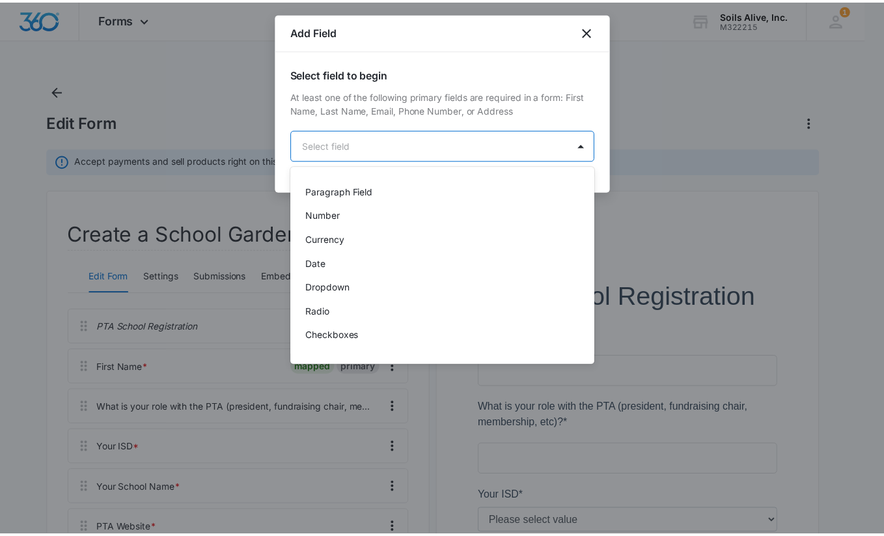
scroll to position [201, 0]
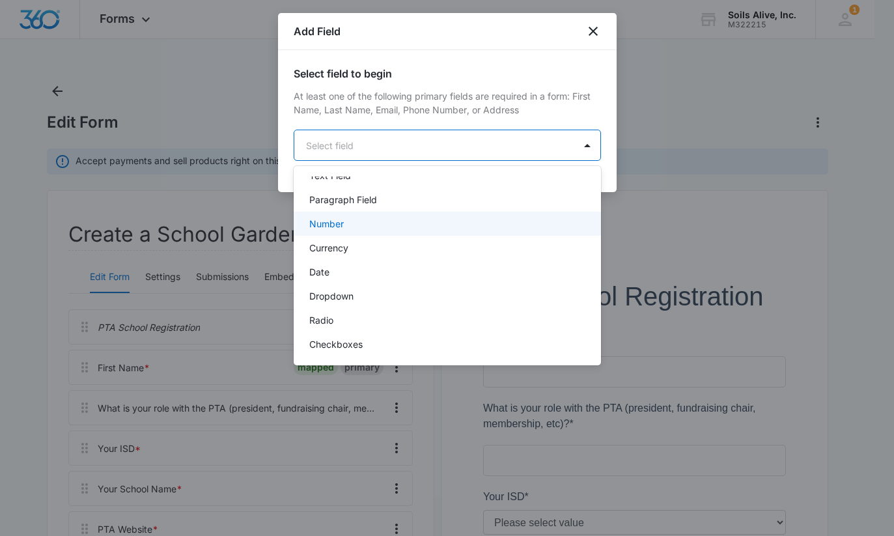
click at [423, 227] on div "Number" at bounding box center [445, 224] width 273 height 14
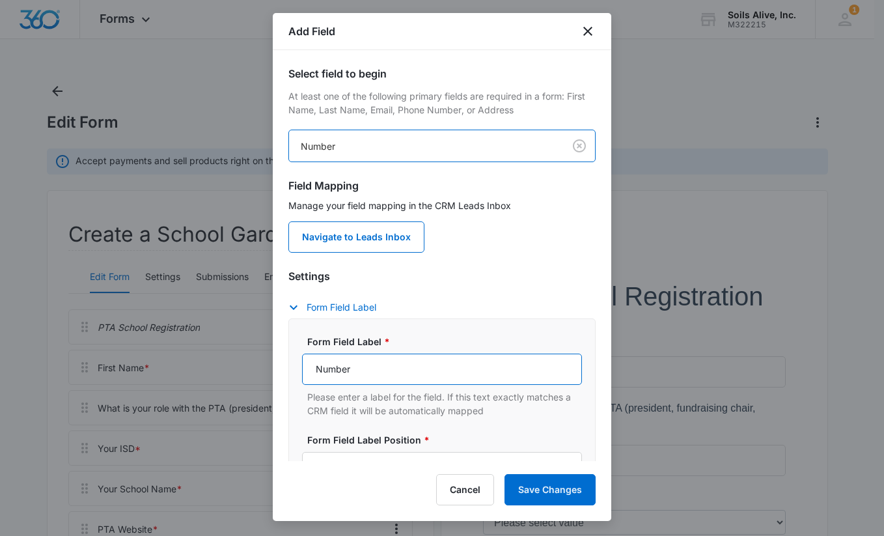
click at [473, 362] on input "Number" at bounding box center [442, 368] width 280 height 31
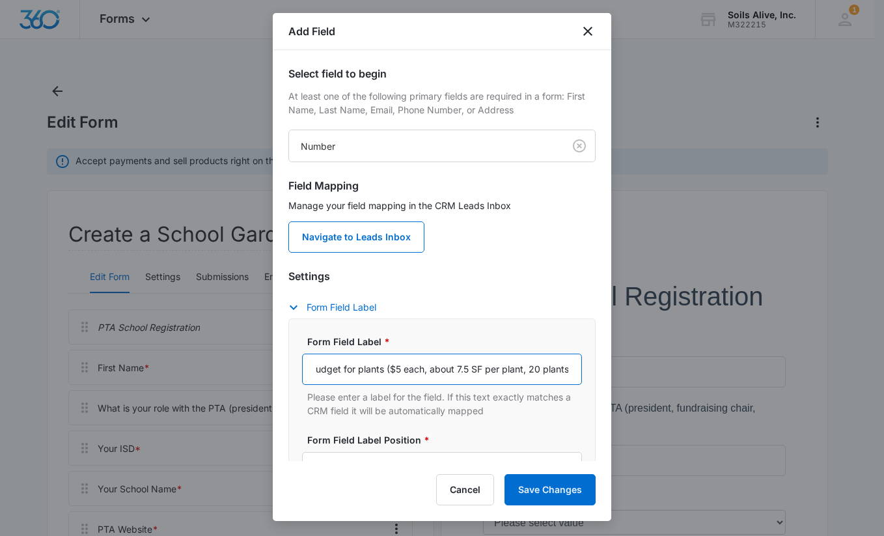
scroll to position [0, 0]
type input "Your PTA budget for plants ($5 each, about 7.5 SF per plant, 20 plants for 150 …"
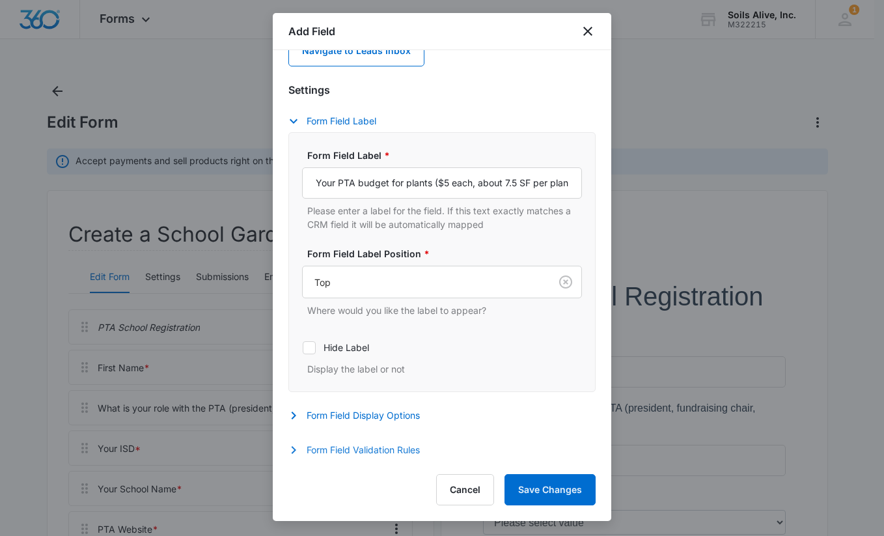
click at [359, 444] on button "Form Field Validation Rules" at bounding box center [360, 450] width 144 height 16
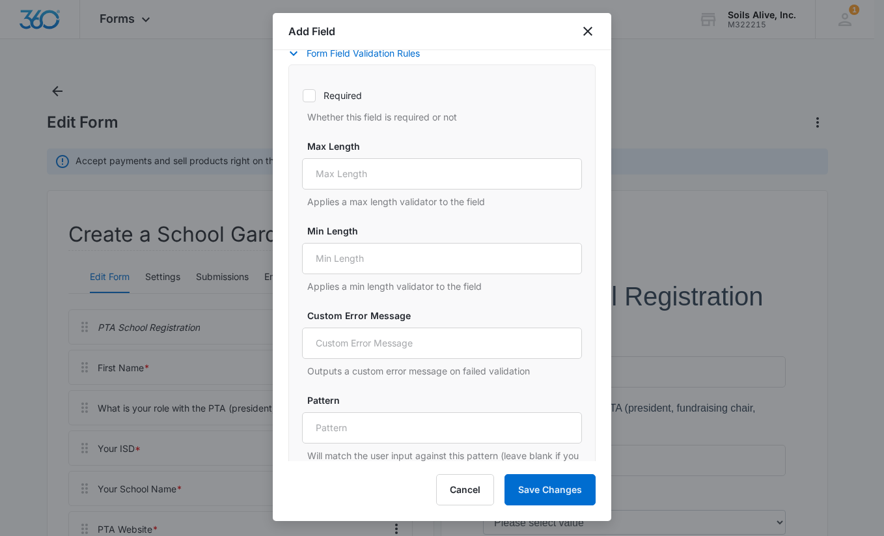
scroll to position [614, 0]
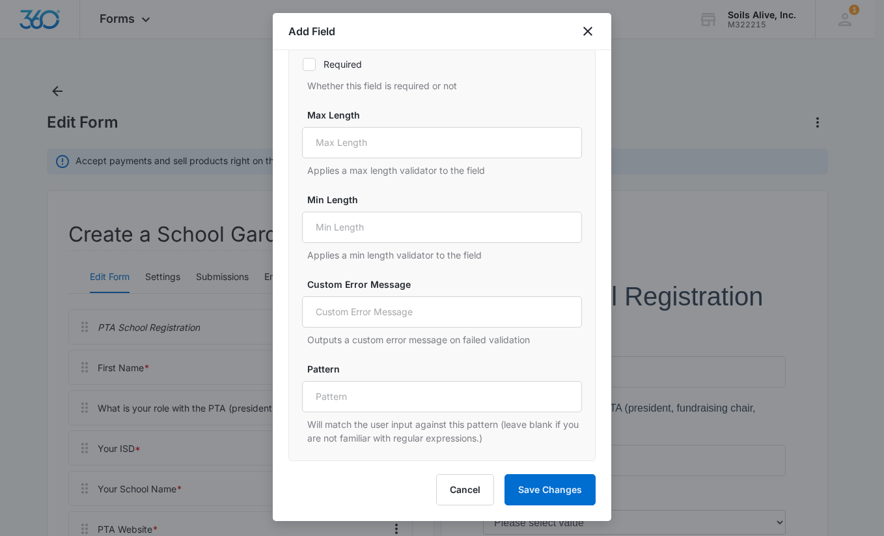
click at [312, 62] on icon at bounding box center [309, 64] width 8 height 6
click at [303, 64] on input "Required" at bounding box center [302, 64] width 1 height 1
checkbox input "true"
click at [553, 483] on button "Save Changes" at bounding box center [549, 489] width 91 height 31
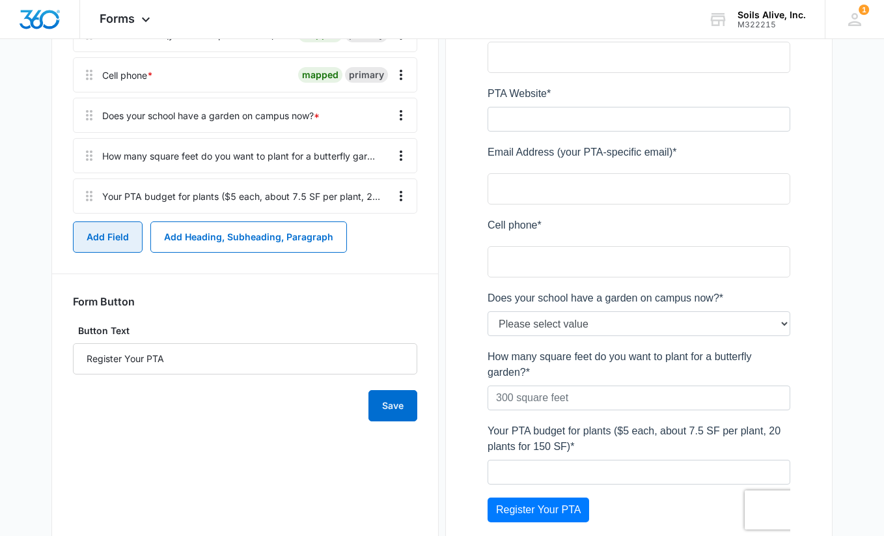
scroll to position [531, 0]
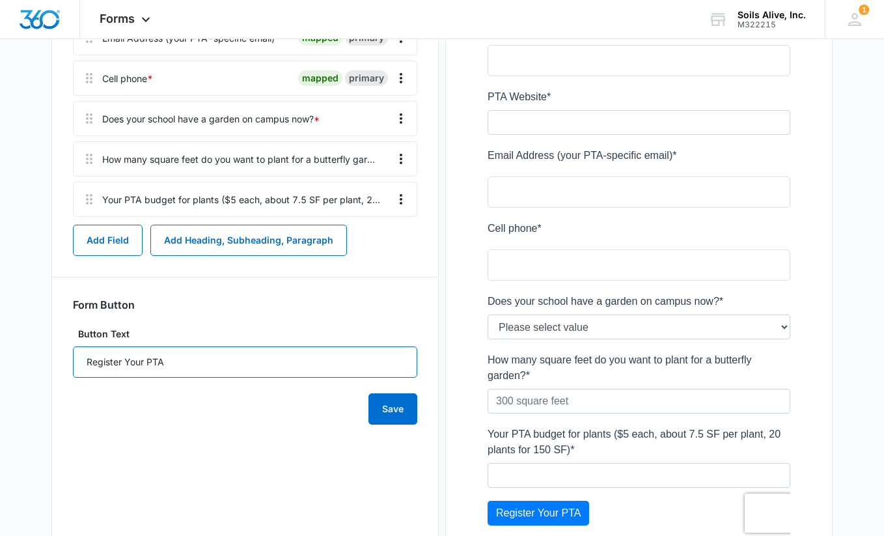
click at [360, 361] on input "Register Your PTA" at bounding box center [245, 361] width 344 height 31
type input "Create Your School Garden"
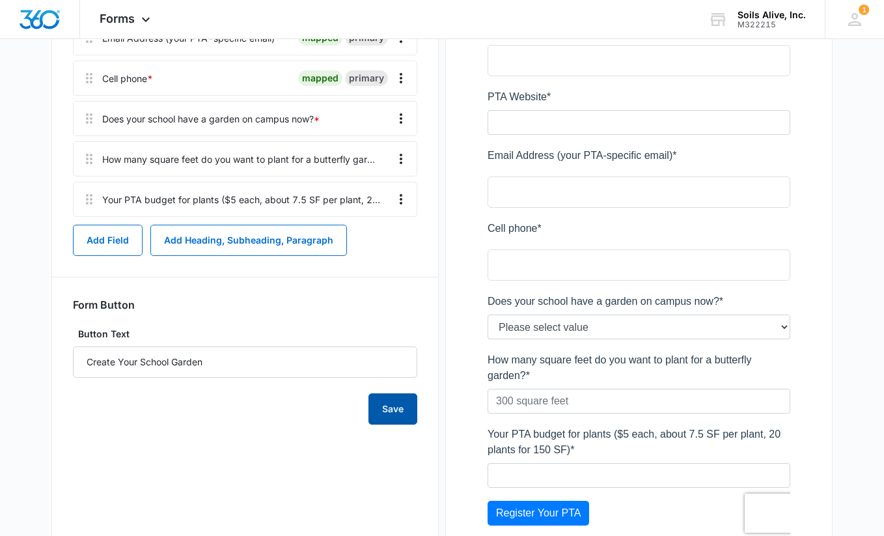
click at [392, 421] on button "Save" at bounding box center [392, 408] width 49 height 31
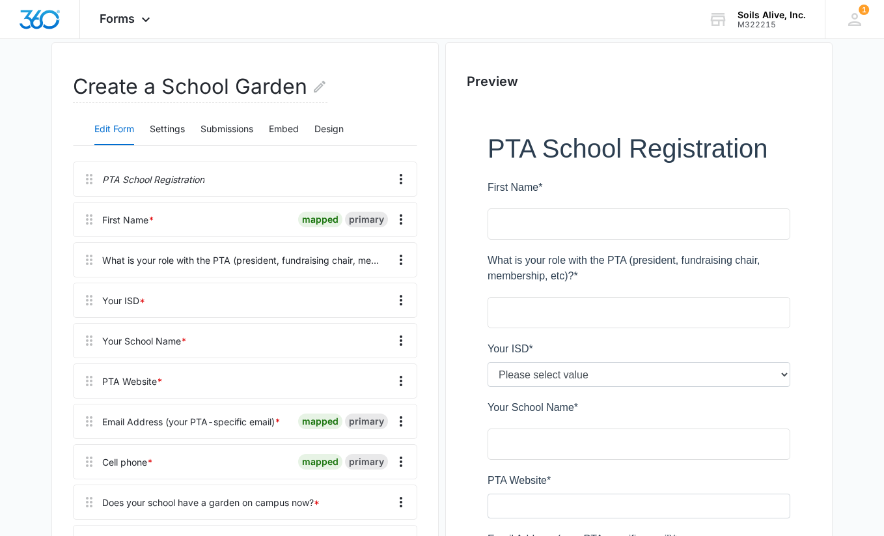
scroll to position [146, 0]
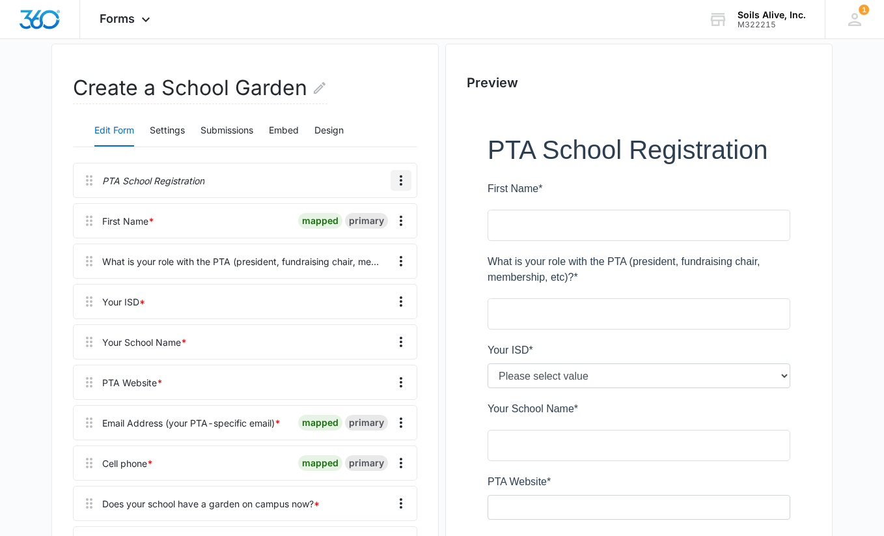
click at [401, 176] on icon "Overflow Menu" at bounding box center [401, 180] width 3 height 10
click at [367, 210] on button "Edit" at bounding box center [373, 217] width 74 height 20
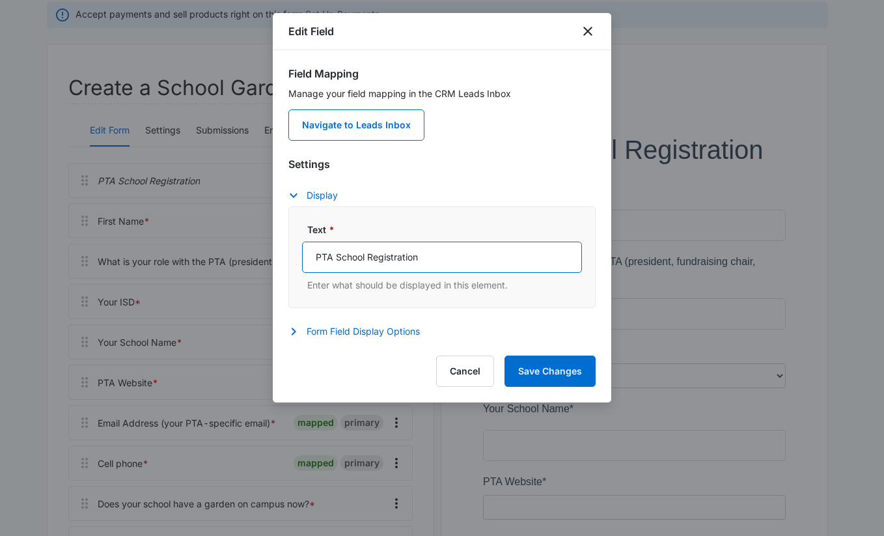
click at [427, 246] on input "PTA School Registration" at bounding box center [442, 256] width 280 height 31
type input "Create A School Garden"
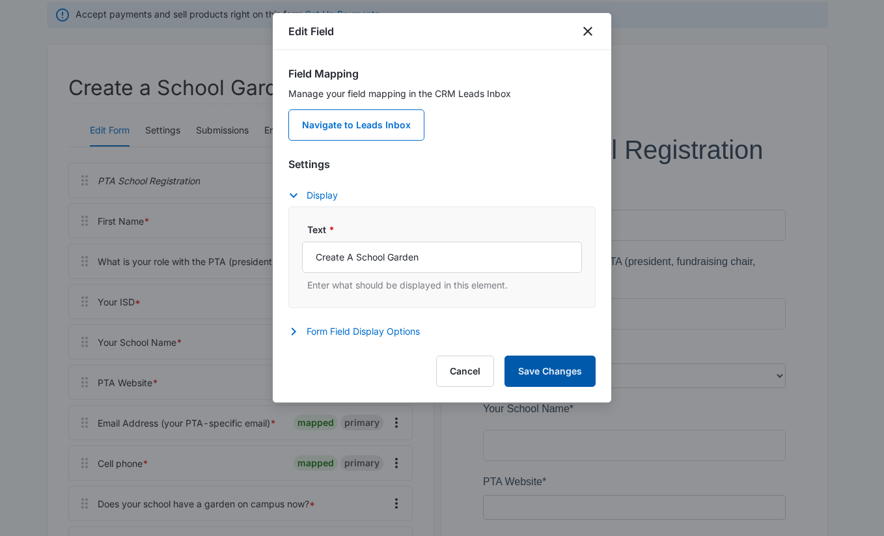
click at [546, 371] on button "Save Changes" at bounding box center [549, 370] width 91 height 31
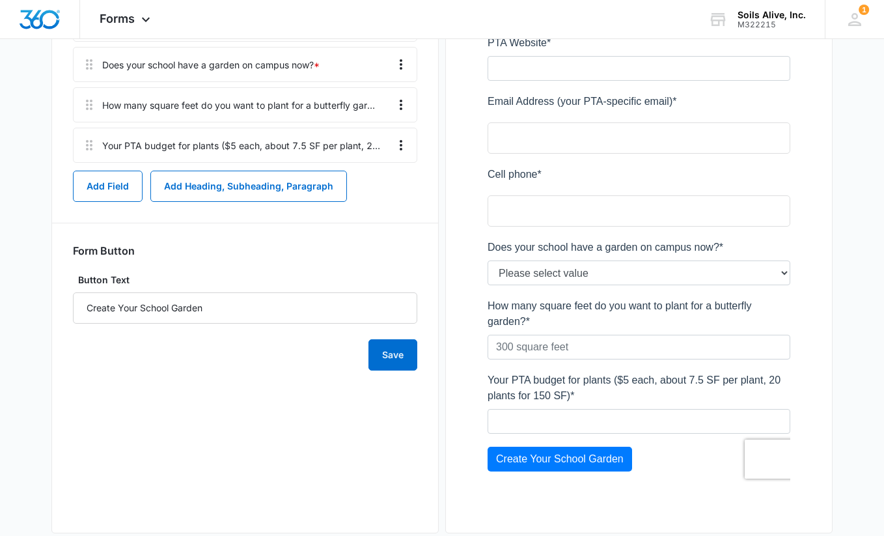
scroll to position [609, 0]
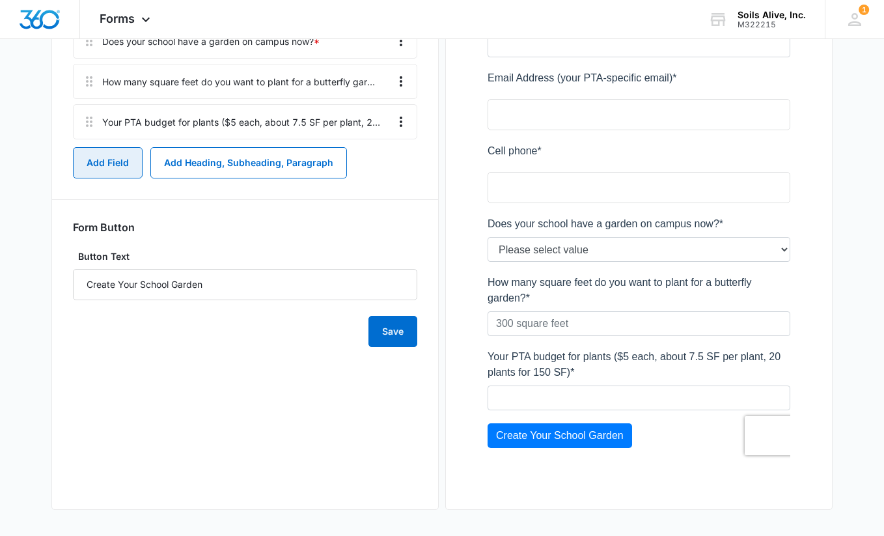
click at [116, 157] on button "Add Field" at bounding box center [108, 162] width 70 height 31
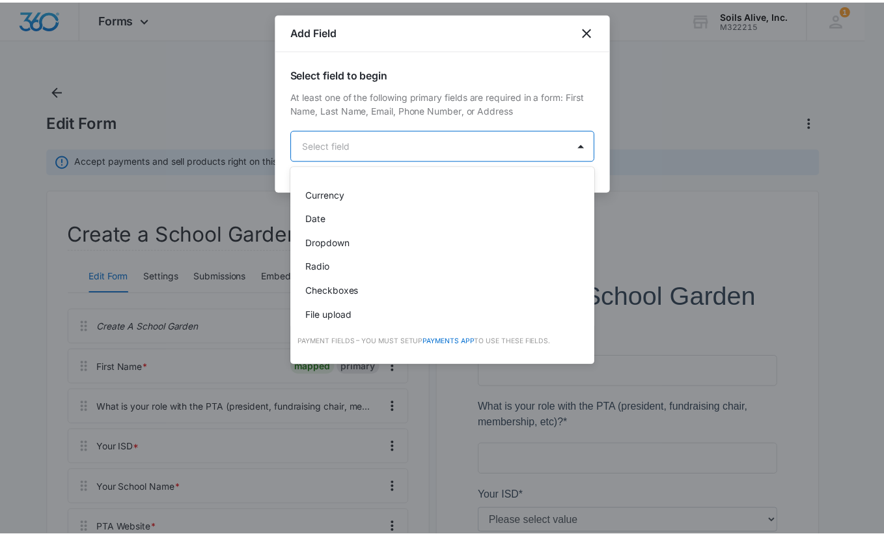
scroll to position [253, 0]
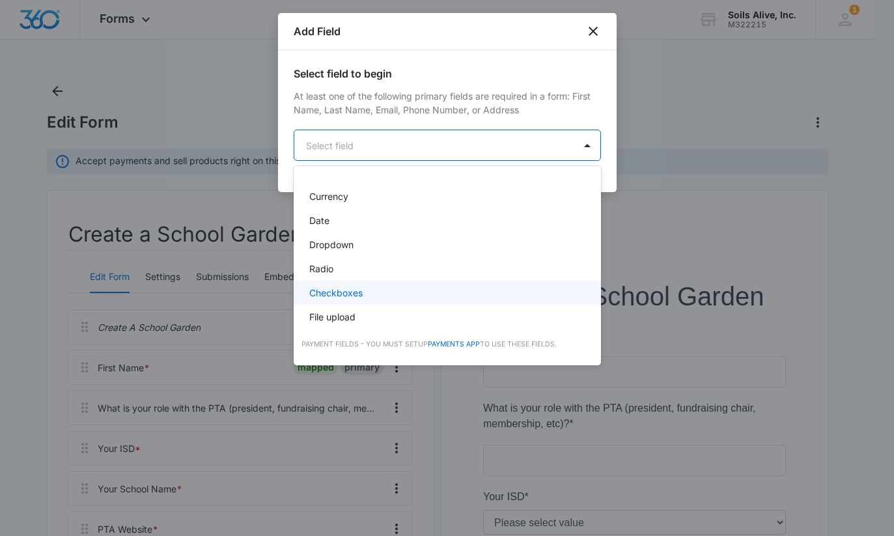
click at [405, 295] on div "Checkboxes" at bounding box center [445, 293] width 273 height 14
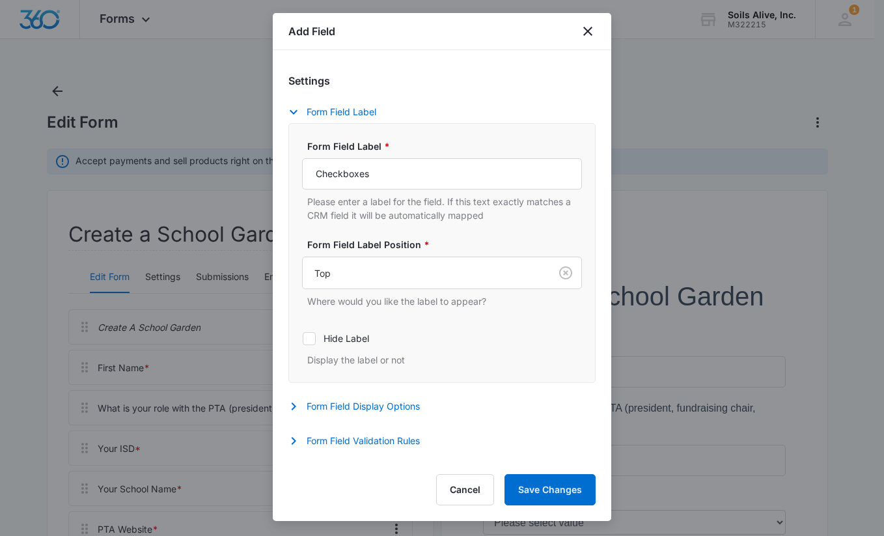
scroll to position [227, 0]
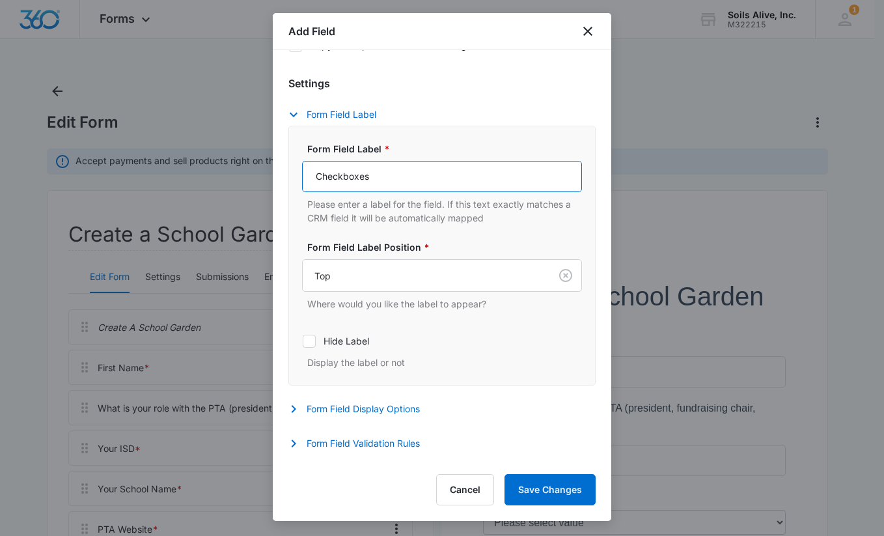
click at [482, 177] on input "Checkboxes" at bounding box center [442, 176] width 280 height 31
click at [435, 176] on input "Sales Tax Exemption Terms: I agree to provide photographs of the garden once co…" at bounding box center [442, 176] width 280 height 31
click at [527, 172] on input "Sales Tax Exemption Requirements: I will provide a completed agree to provide p…" at bounding box center [442, 176] width 280 height 31
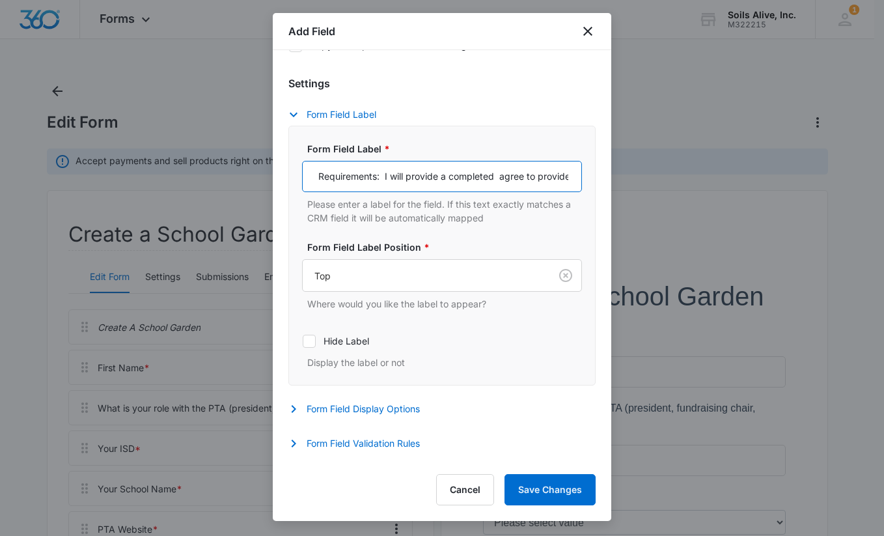
click at [490, 176] on input "Sales Tax Exemption Requirements: I will provide a completed agree to provide p…" at bounding box center [442, 176] width 280 height 31
paste input "Form 01-339"
click at [490, 176] on input "Sales Tax Exemption Requirements: I will provide a completed Form 01-339 and I …" at bounding box center [442, 176] width 280 height 31
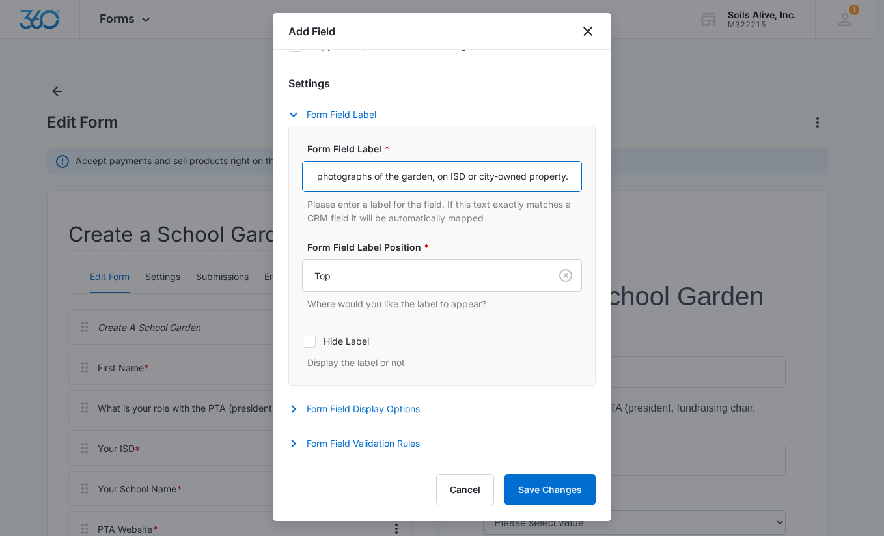
type input "Sales Tax Exemption Requirements: I will provide a completed Form 01-339 and I …"
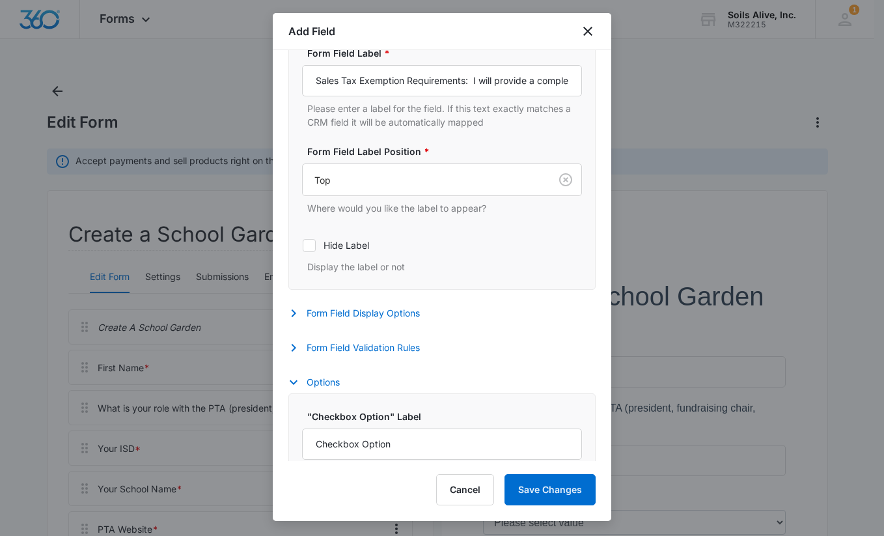
scroll to position [417, 0]
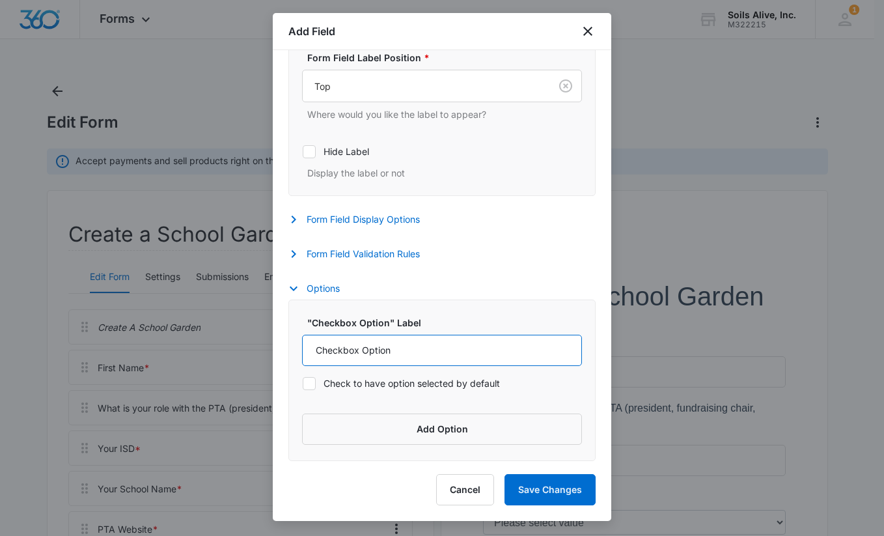
click at [496, 354] on input "Checkbox Option" at bounding box center [442, 350] width 280 height 31
type input "I Agree"
click at [367, 381] on label "Check to have option selected by default" at bounding box center [442, 383] width 280 height 14
click at [303, 383] on input "Check to have option selected by default" at bounding box center [302, 383] width 1 height 1
click at [335, 381] on label "Check to have option selected by default" at bounding box center [442, 383] width 280 height 14
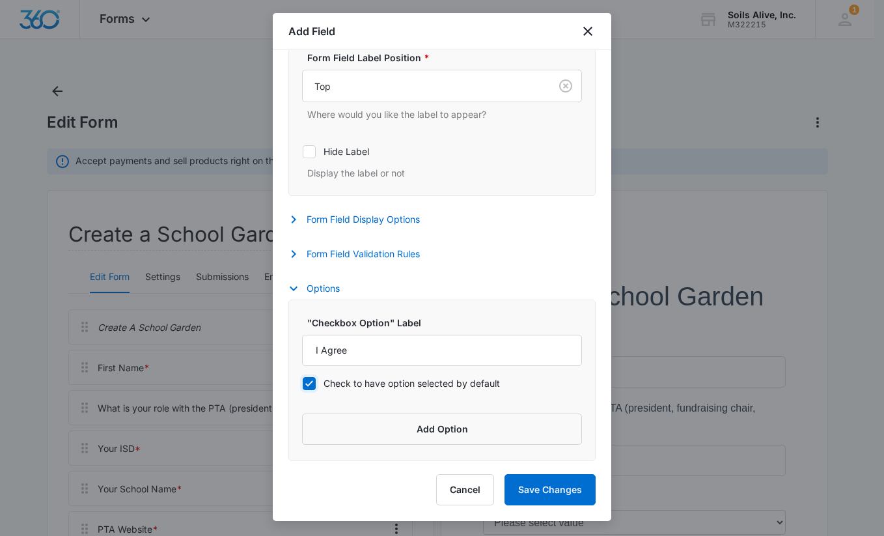
click at [303, 383] on input "Check to have option selected by default" at bounding box center [302, 383] width 1 height 1
checkbox input "false"
click at [384, 254] on button "Form Field Validation Rules" at bounding box center [360, 254] width 144 height 16
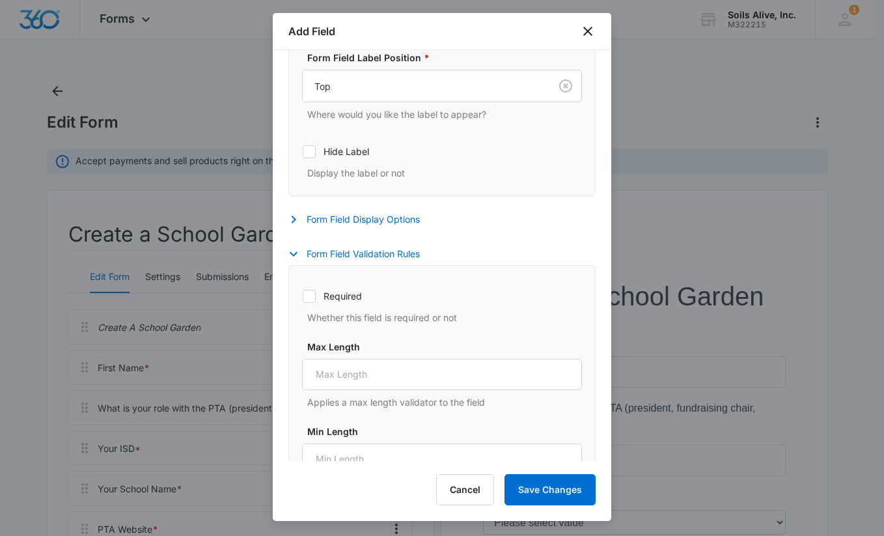
click at [349, 302] on label "Required" at bounding box center [442, 296] width 280 height 14
click at [303, 296] on input "Required" at bounding box center [302, 295] width 1 height 1
checkbox input "true"
click at [550, 488] on button "Save Changes" at bounding box center [549, 489] width 91 height 31
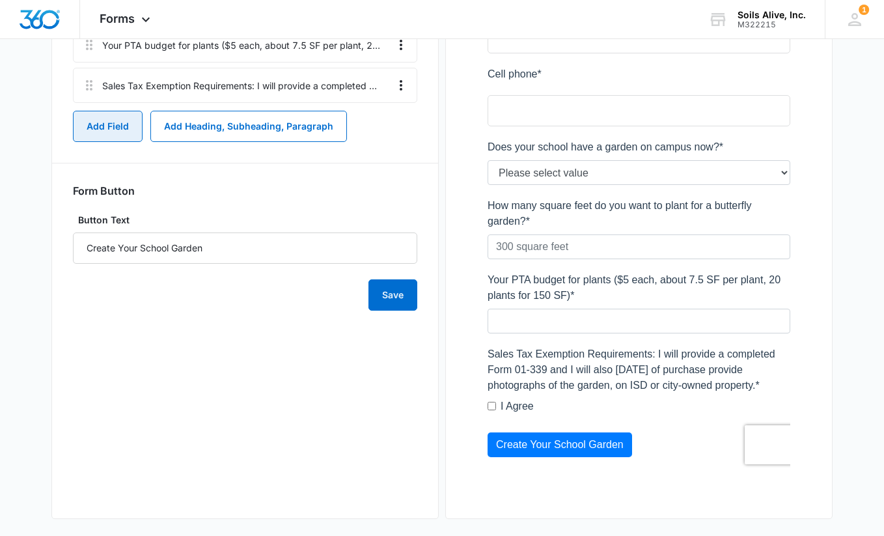
scroll to position [694, 0]
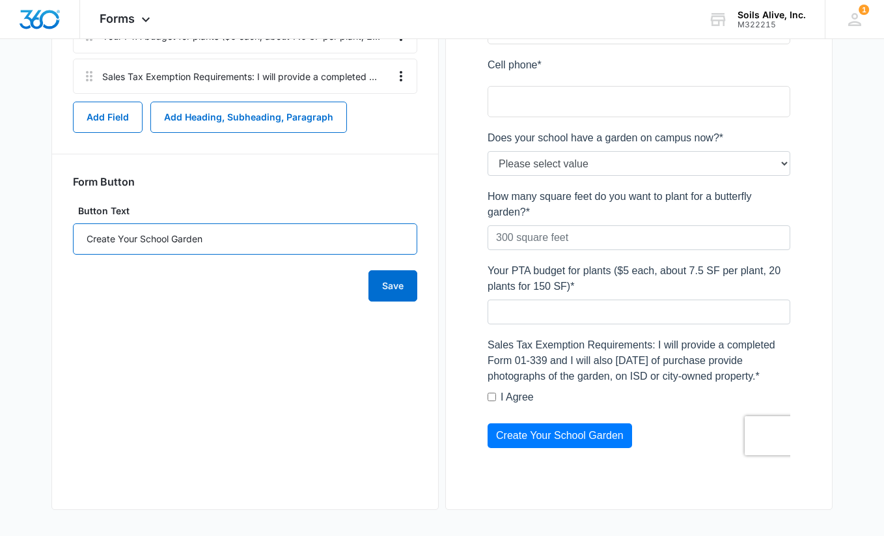
drag, startPoint x: 246, startPoint y: 230, endPoint x: 81, endPoint y: 217, distance: 165.2
click at [81, 217] on form "Form Button Button Text Create Your School Garden Save" at bounding box center [245, 238] width 344 height 126
type input "Register Your Garden With Us"
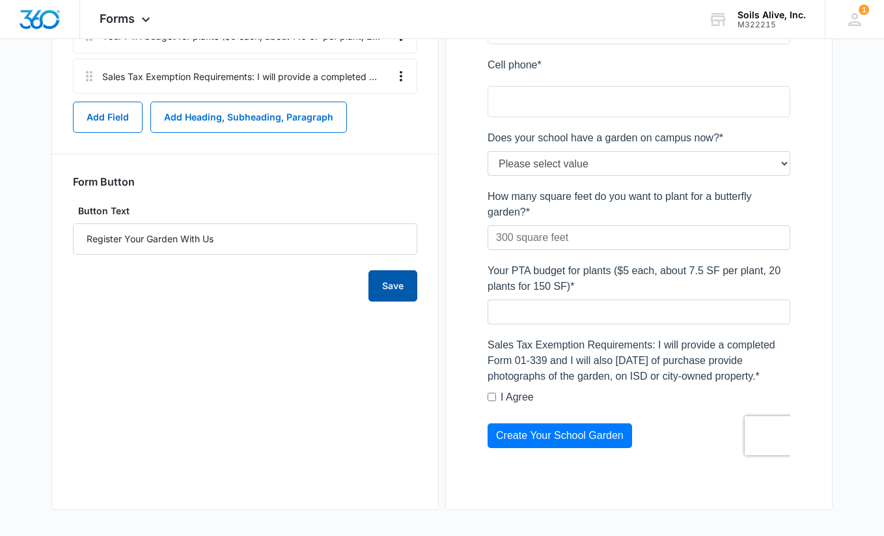
click at [405, 282] on button "Save" at bounding box center [392, 285] width 49 height 31
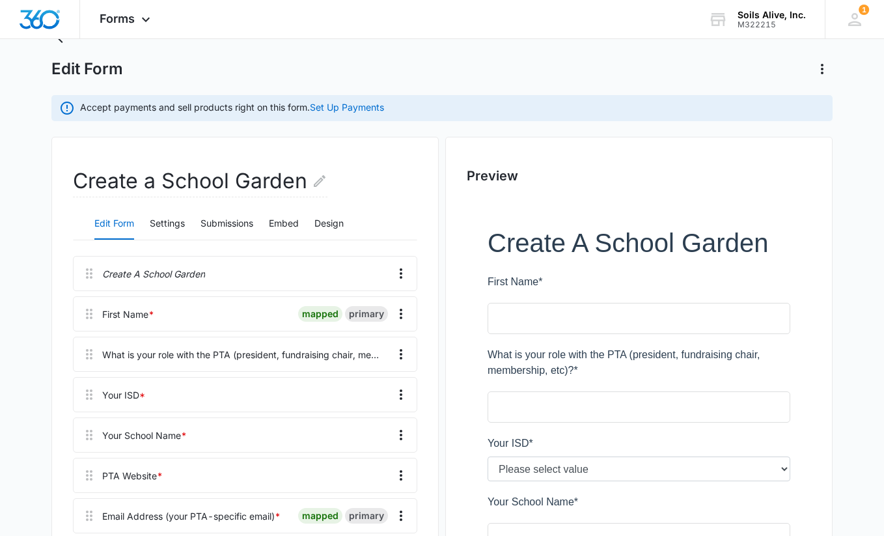
scroll to position [0, 0]
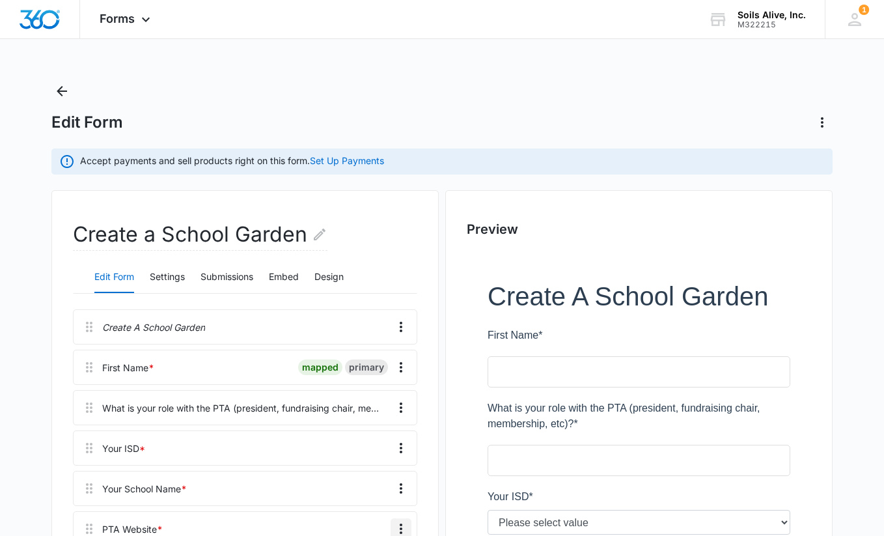
click at [401, 524] on icon "Overflow Menu" at bounding box center [401, 528] width 3 height 10
click at [366, 491] on div "Delete" at bounding box center [365, 491] width 27 height 9
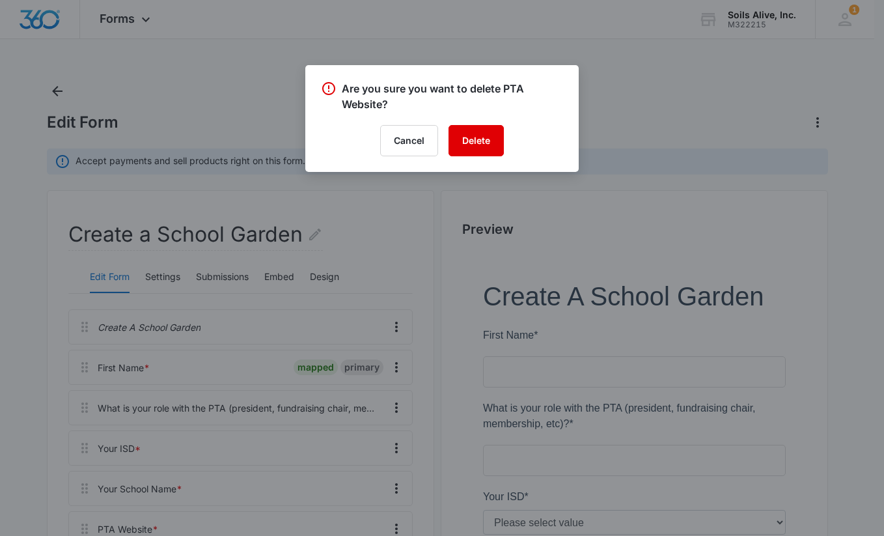
click at [480, 143] on button "Delete" at bounding box center [475, 140] width 55 height 31
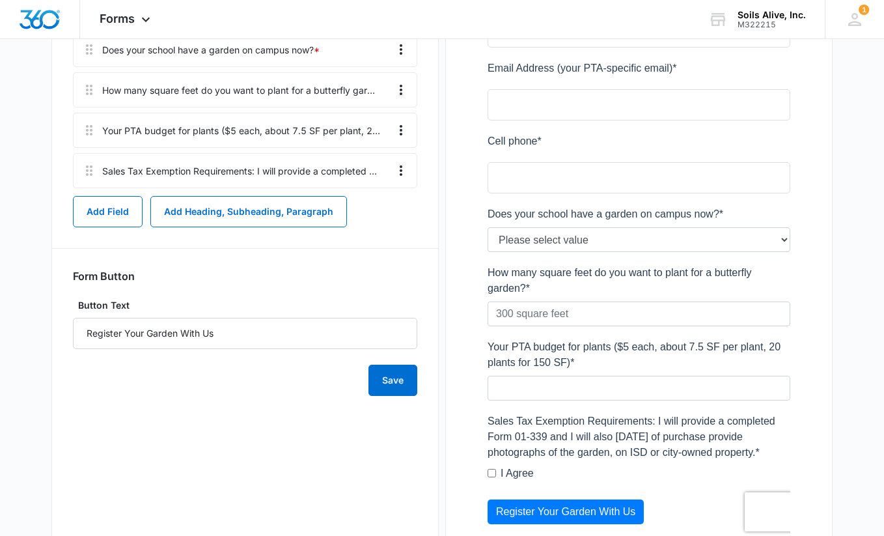
scroll to position [581, 0]
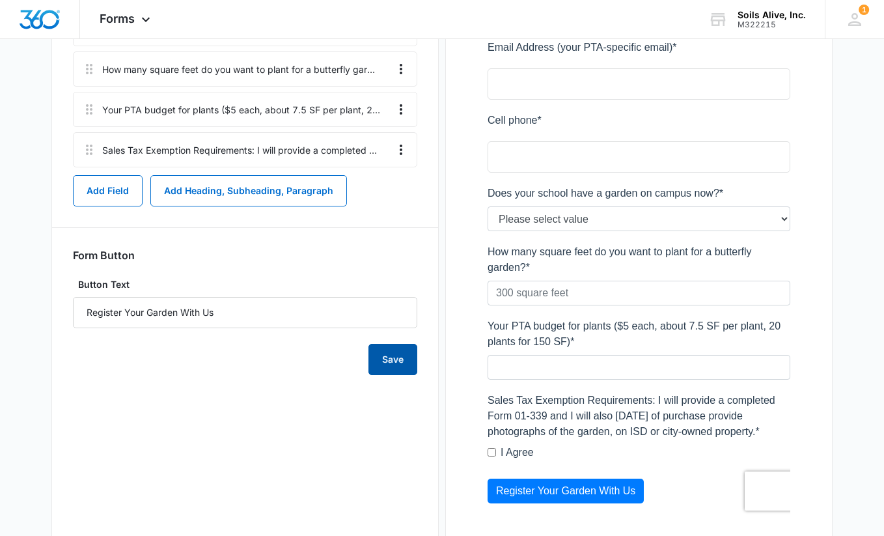
click at [394, 362] on button "Save" at bounding box center [392, 359] width 49 height 31
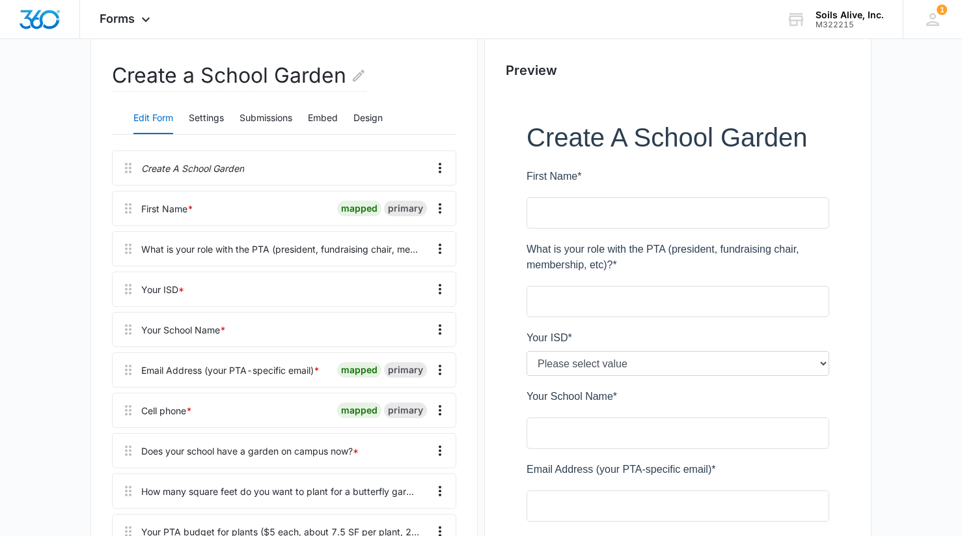
scroll to position [157, 0]
click at [217, 116] on button "Settings" at bounding box center [206, 119] width 35 height 31
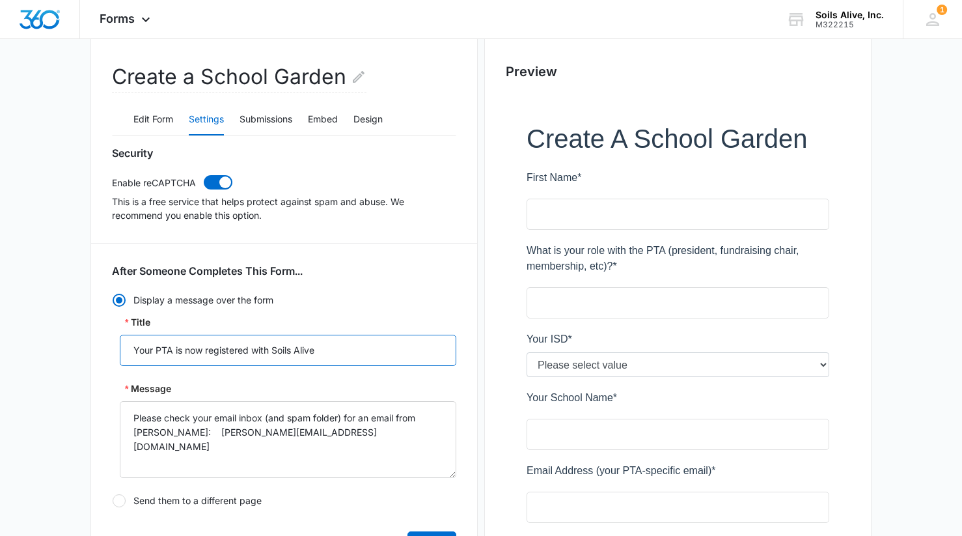
click at [176, 349] on input "Your PTA is now registered with Soils Alive" at bounding box center [288, 350] width 336 height 31
click at [352, 441] on textarea "Please check your email inbox (and spam folder) for an email from [PERSON_NAME]…" at bounding box center [288, 439] width 336 height 77
drag, startPoint x: 379, startPoint y: 351, endPoint x: 222, endPoint y: 347, distance: 157.5
click at [222, 347] on input "Your PTA Garden is now registered with Soils Alive" at bounding box center [288, 350] width 336 height 31
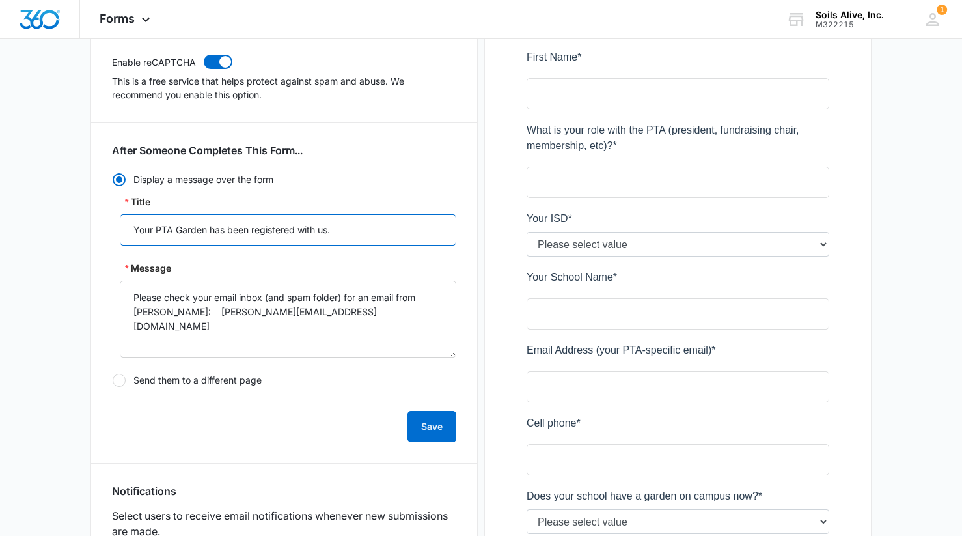
scroll to position [282, 0]
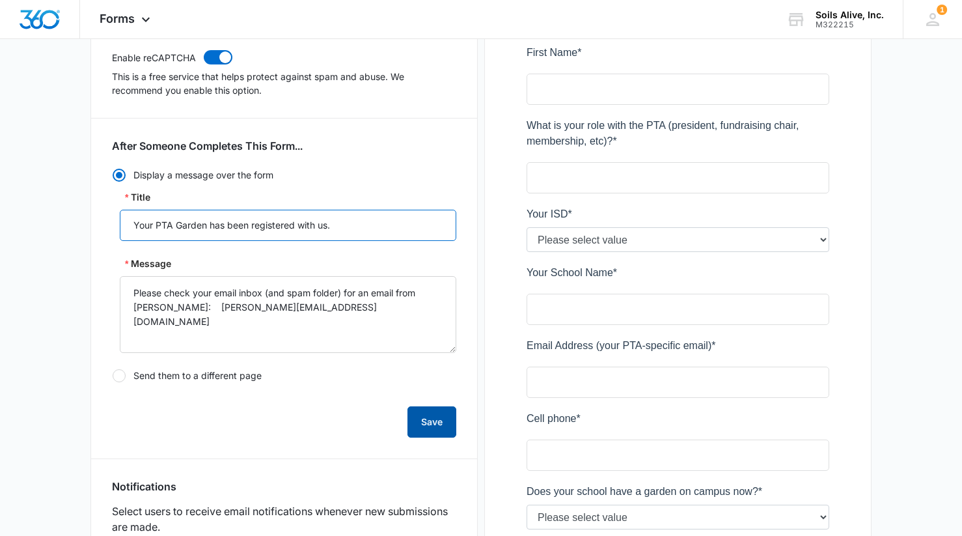
type input "Your PTA Garden has been registered with us."
click at [423, 428] on button "Save" at bounding box center [431, 421] width 49 height 31
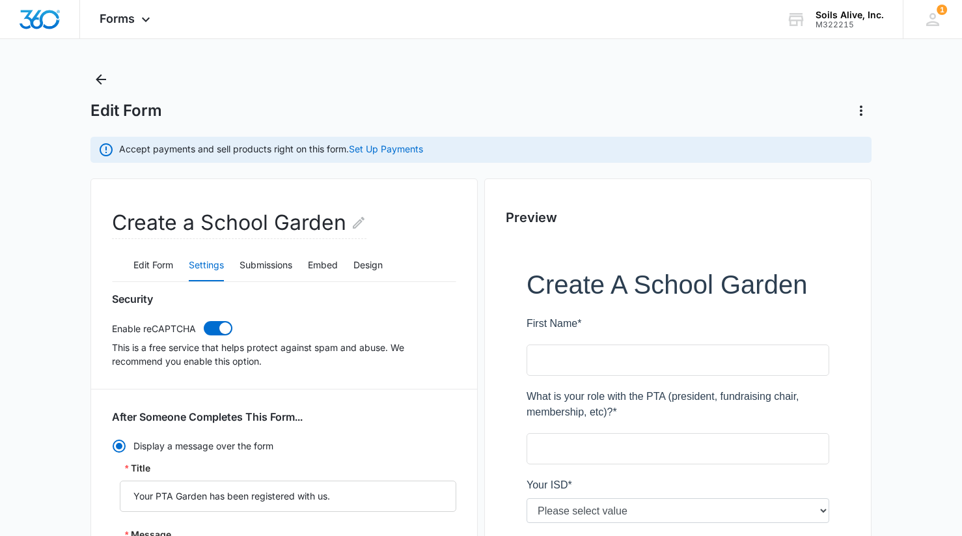
scroll to position [0, 0]
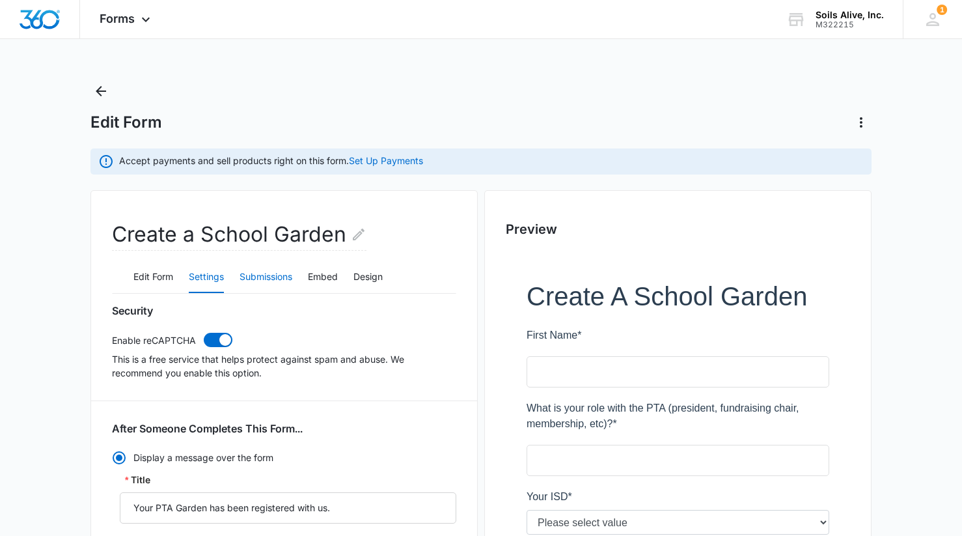
click at [262, 275] on button "Submissions" at bounding box center [265, 277] width 53 height 31
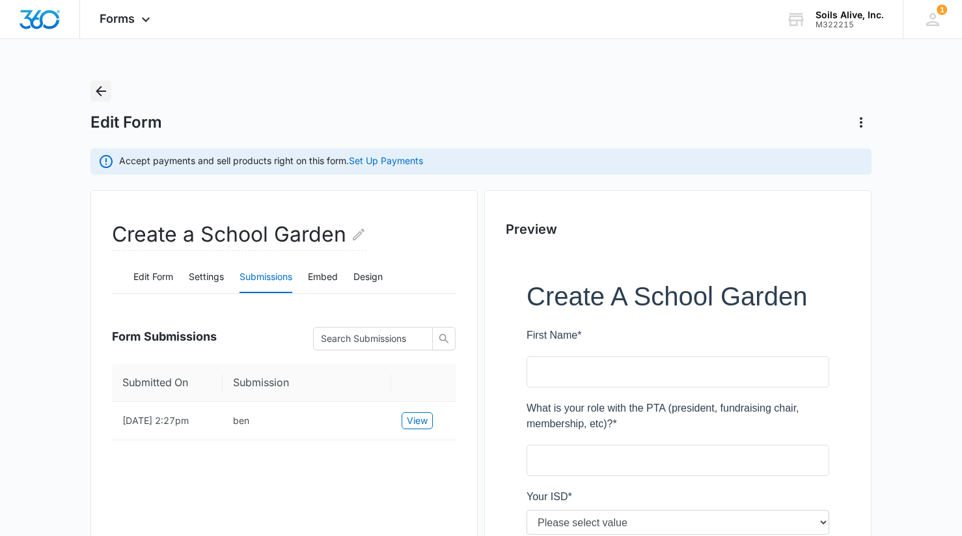
click at [103, 88] on icon "Back" at bounding box center [101, 91] width 16 height 16
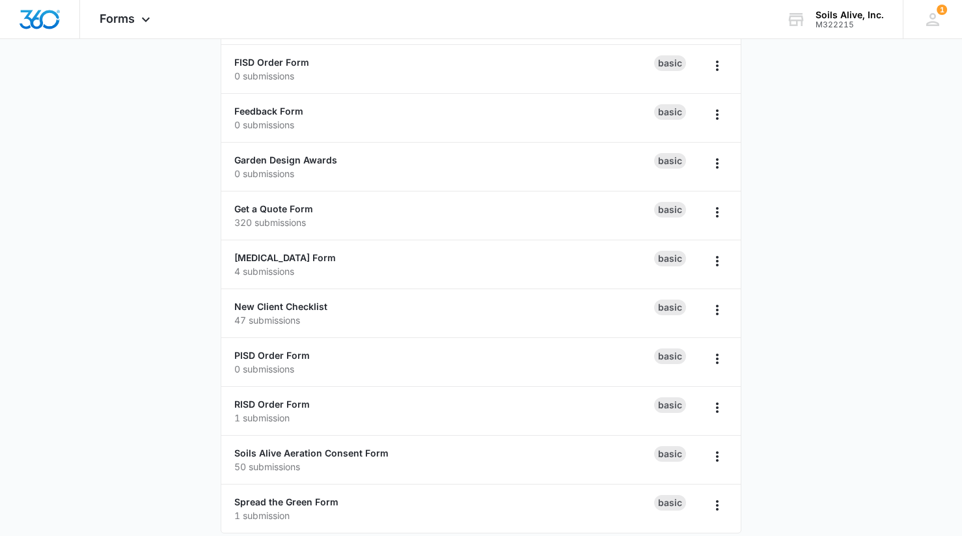
scroll to position [327, 0]
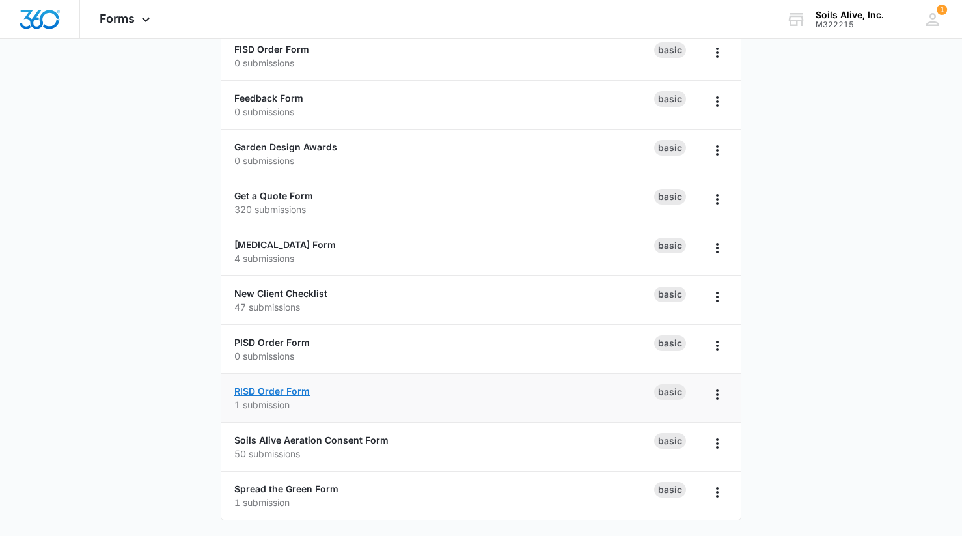
click at [286, 391] on link "RISD Order Form" at bounding box center [271, 390] width 75 height 11
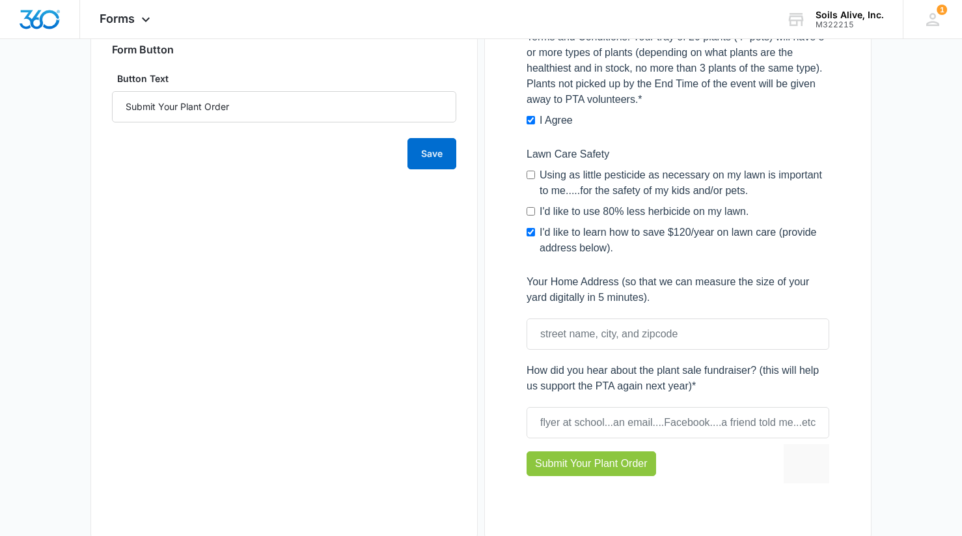
scroll to position [825, 0]
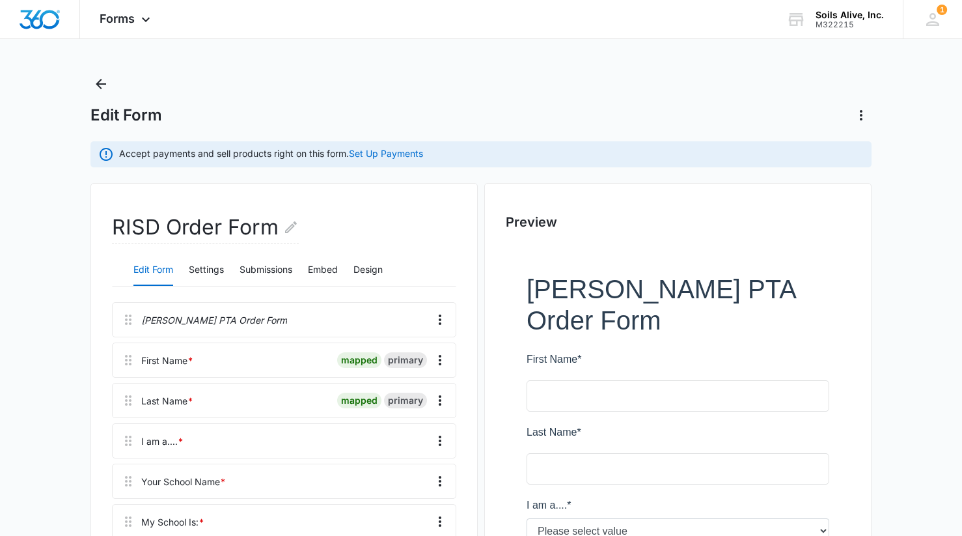
scroll to position [0, 0]
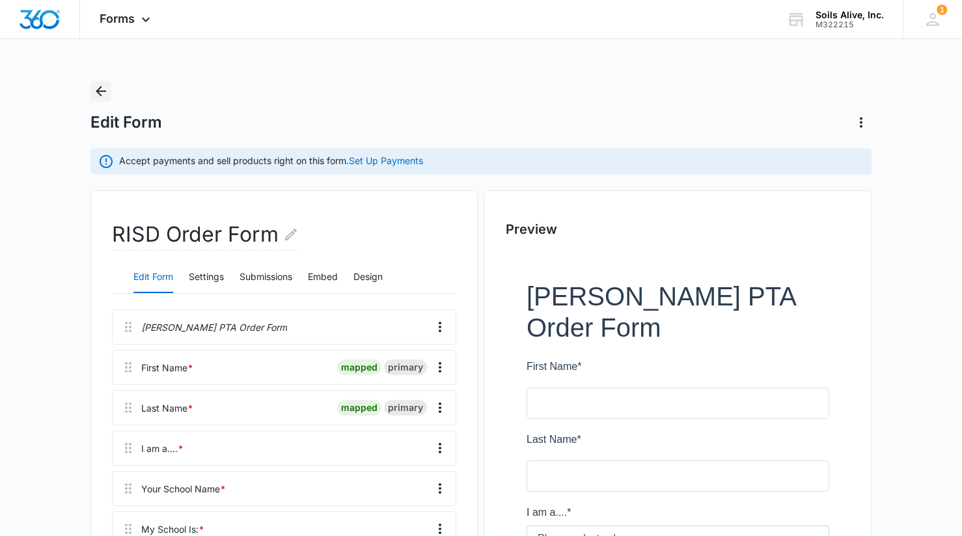
click at [101, 90] on icon "Back" at bounding box center [101, 91] width 16 height 16
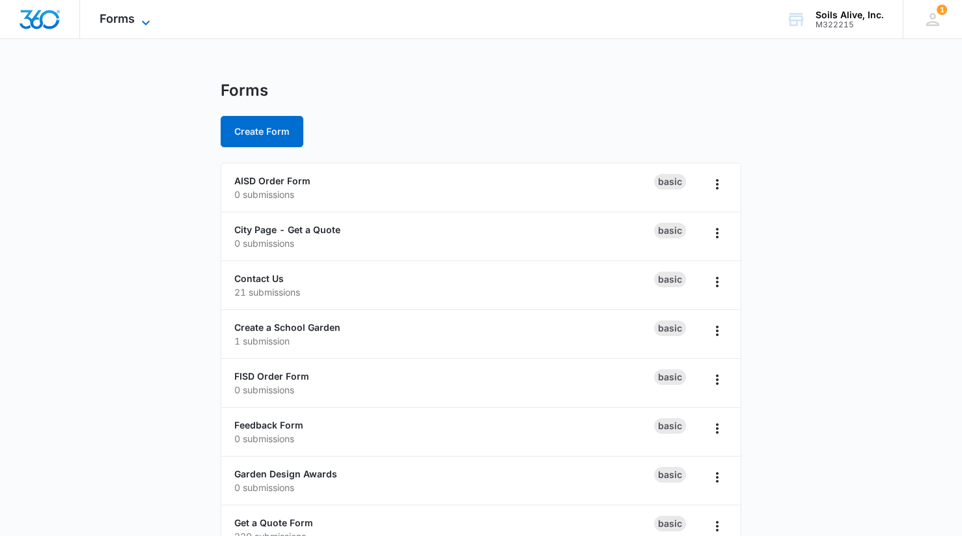
click at [130, 20] on span "Forms" at bounding box center [117, 19] width 35 height 14
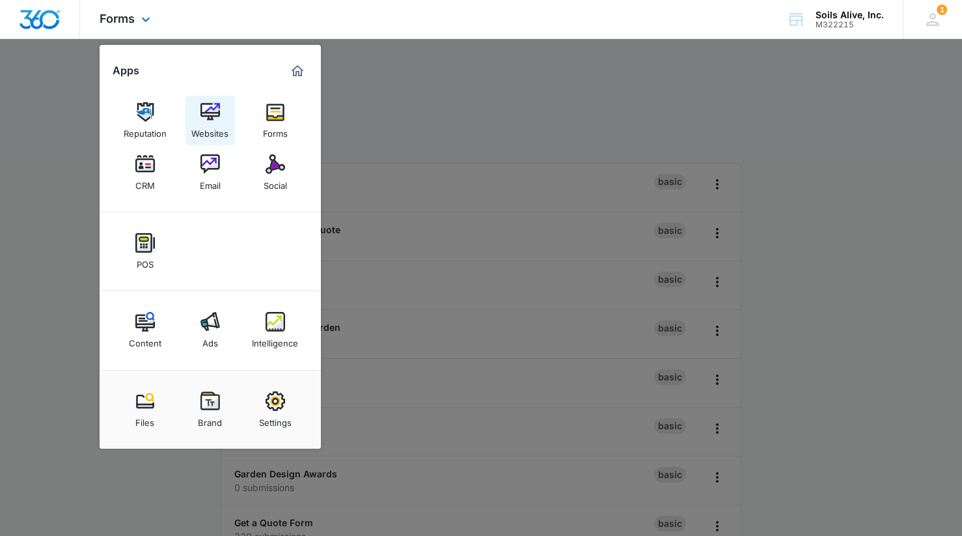
click at [206, 116] on img at bounding box center [210, 112] width 20 height 20
